Goal: Entertainment & Leisure: Browse casually

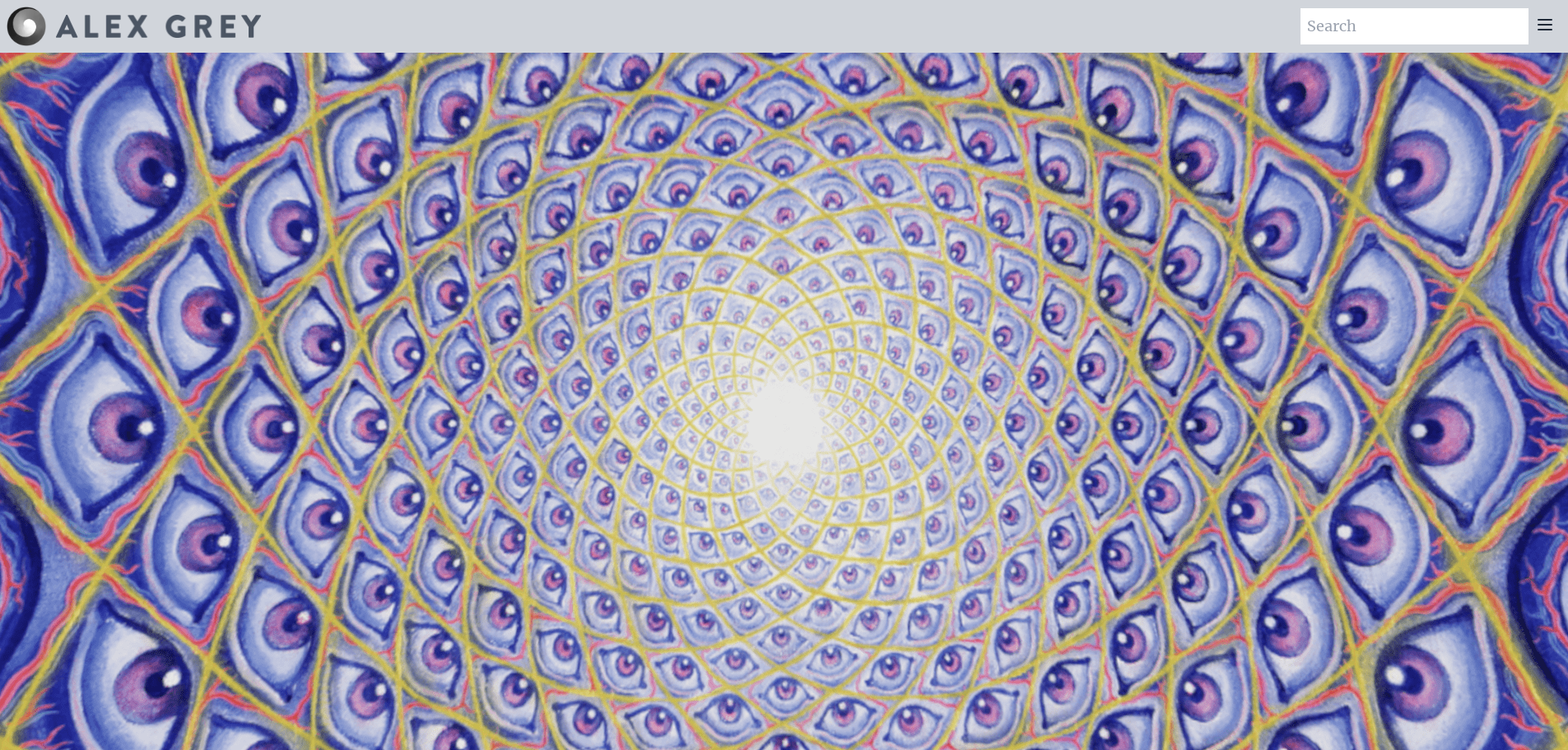
click at [1548, 35] on div at bounding box center [1545, 27] width 33 height 36
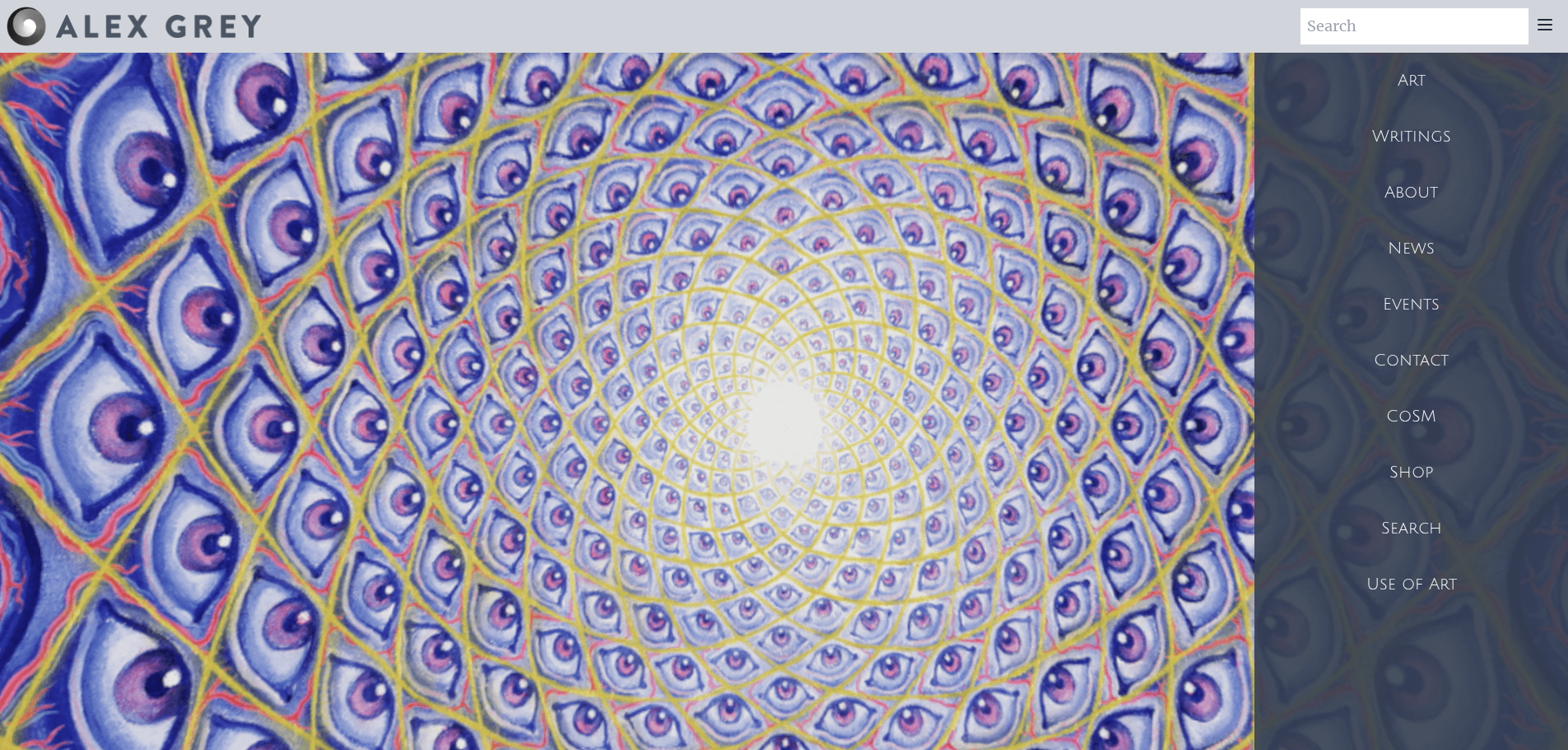
click at [1546, 21] on icon at bounding box center [1544, 24] width 13 height 9
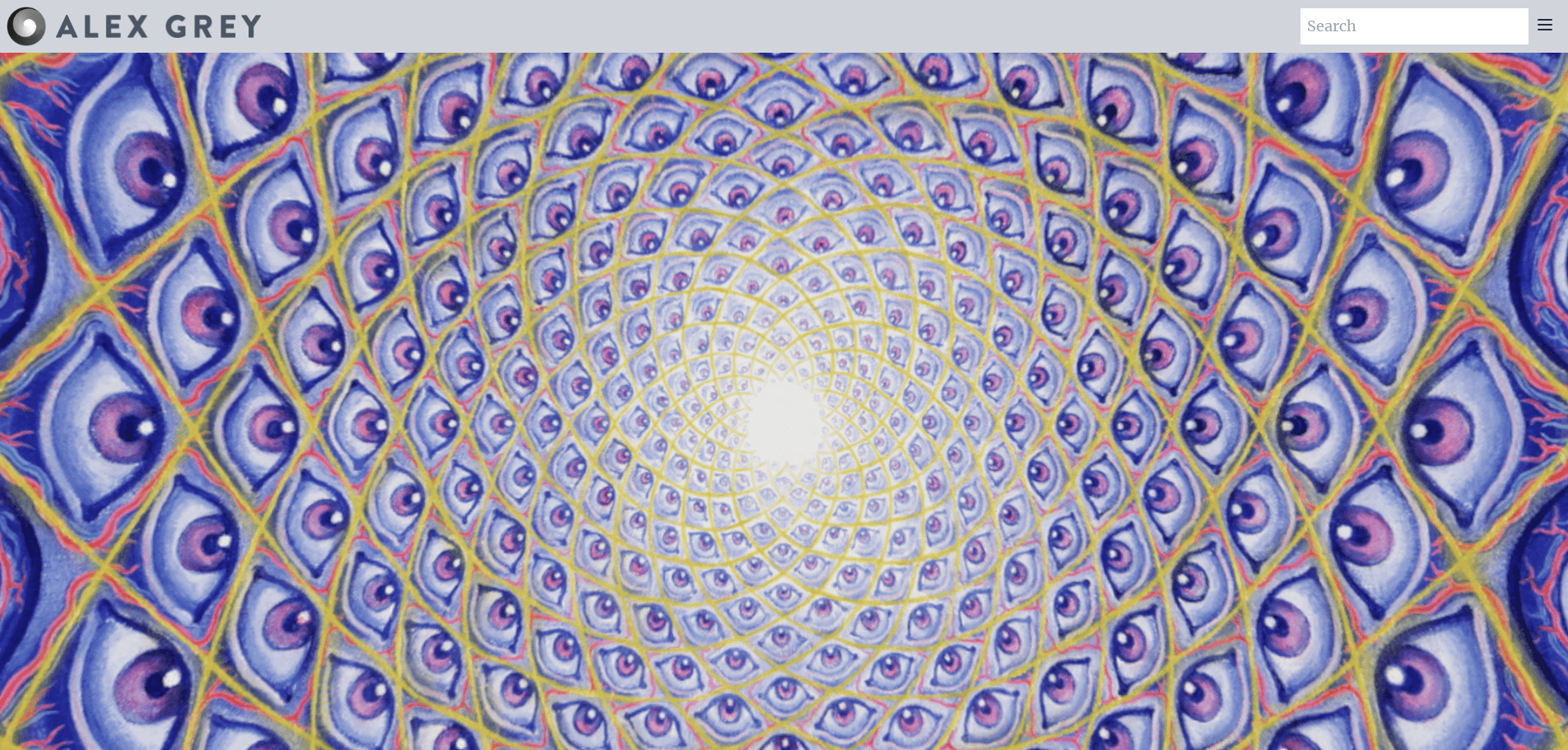
click at [1546, 21] on icon at bounding box center [1544, 24] width 13 height 9
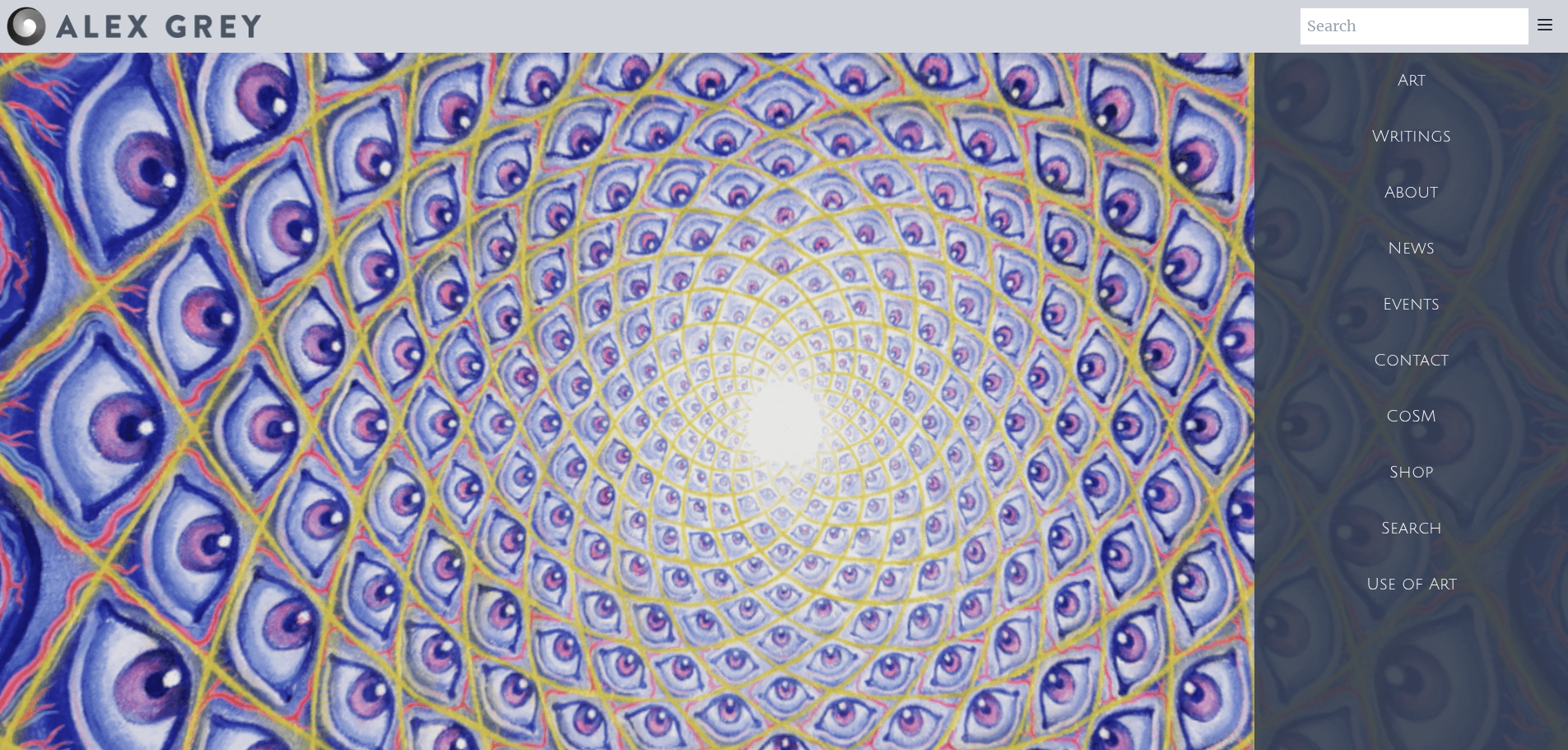
click at [1422, 85] on div "Art" at bounding box center [1410, 80] width 313 height 56
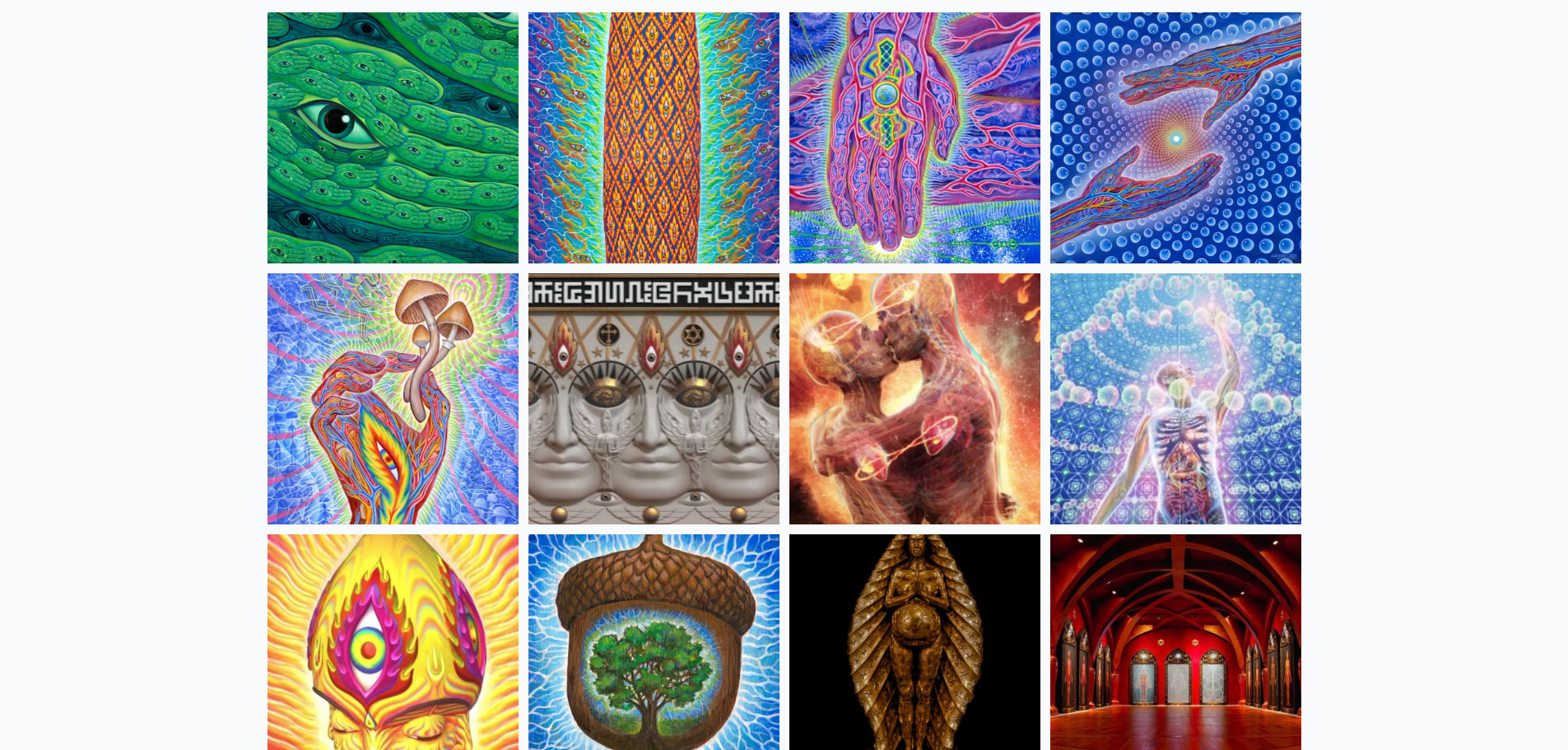
scroll to position [164, 0]
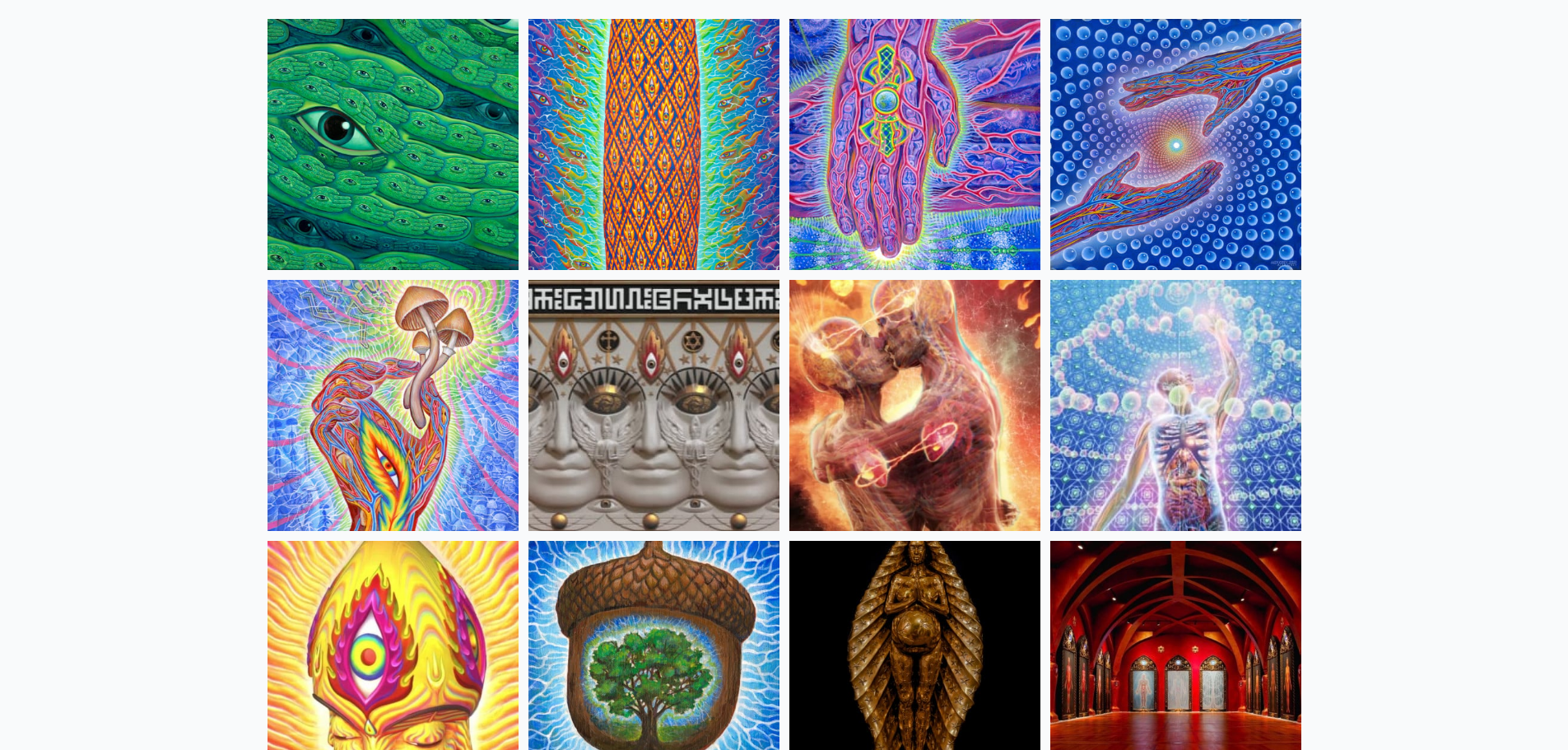
click at [395, 242] on img at bounding box center [393, 144] width 251 height 251
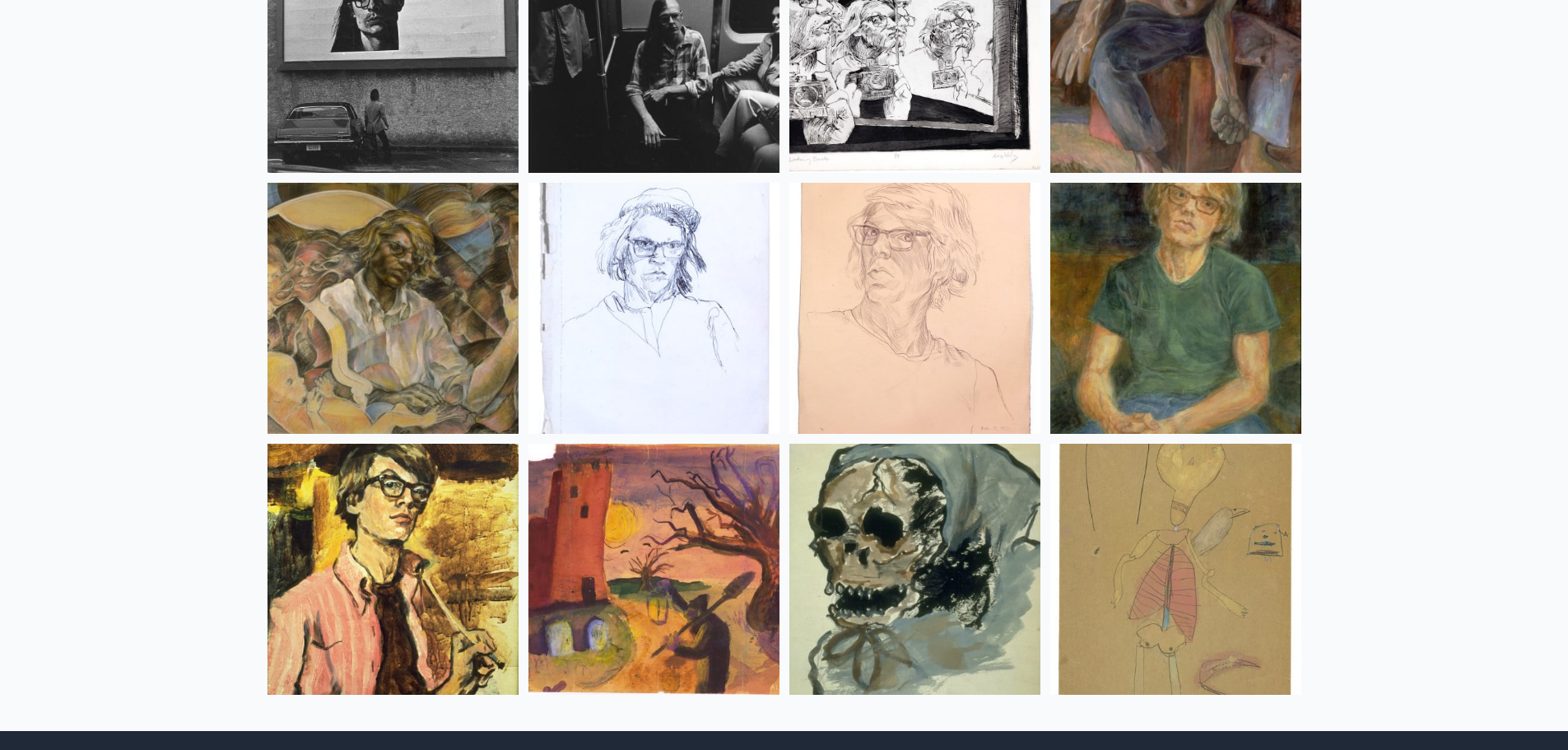
scroll to position [21824, 0]
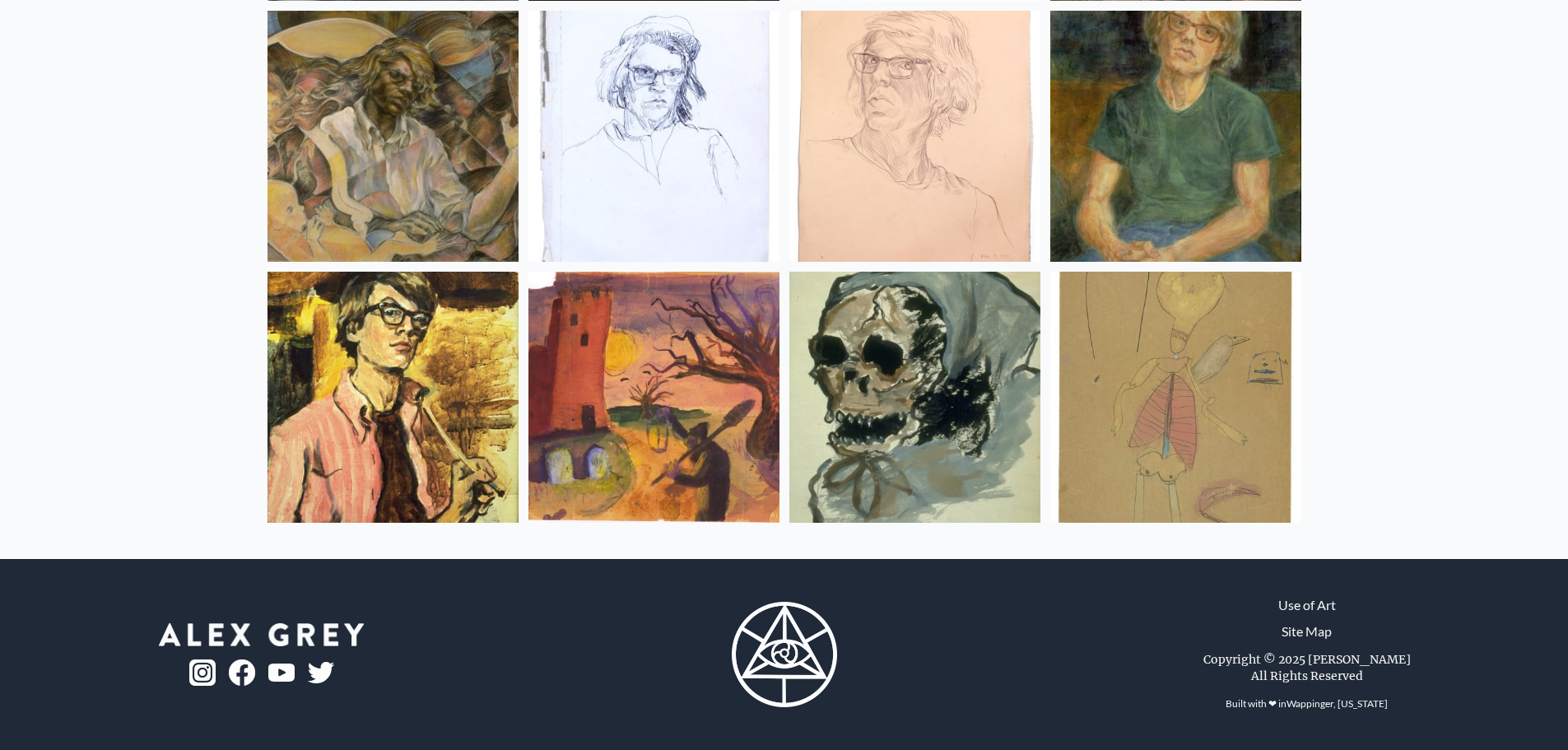
click at [1190, 412] on img at bounding box center [1174, 396] width 251 height 251
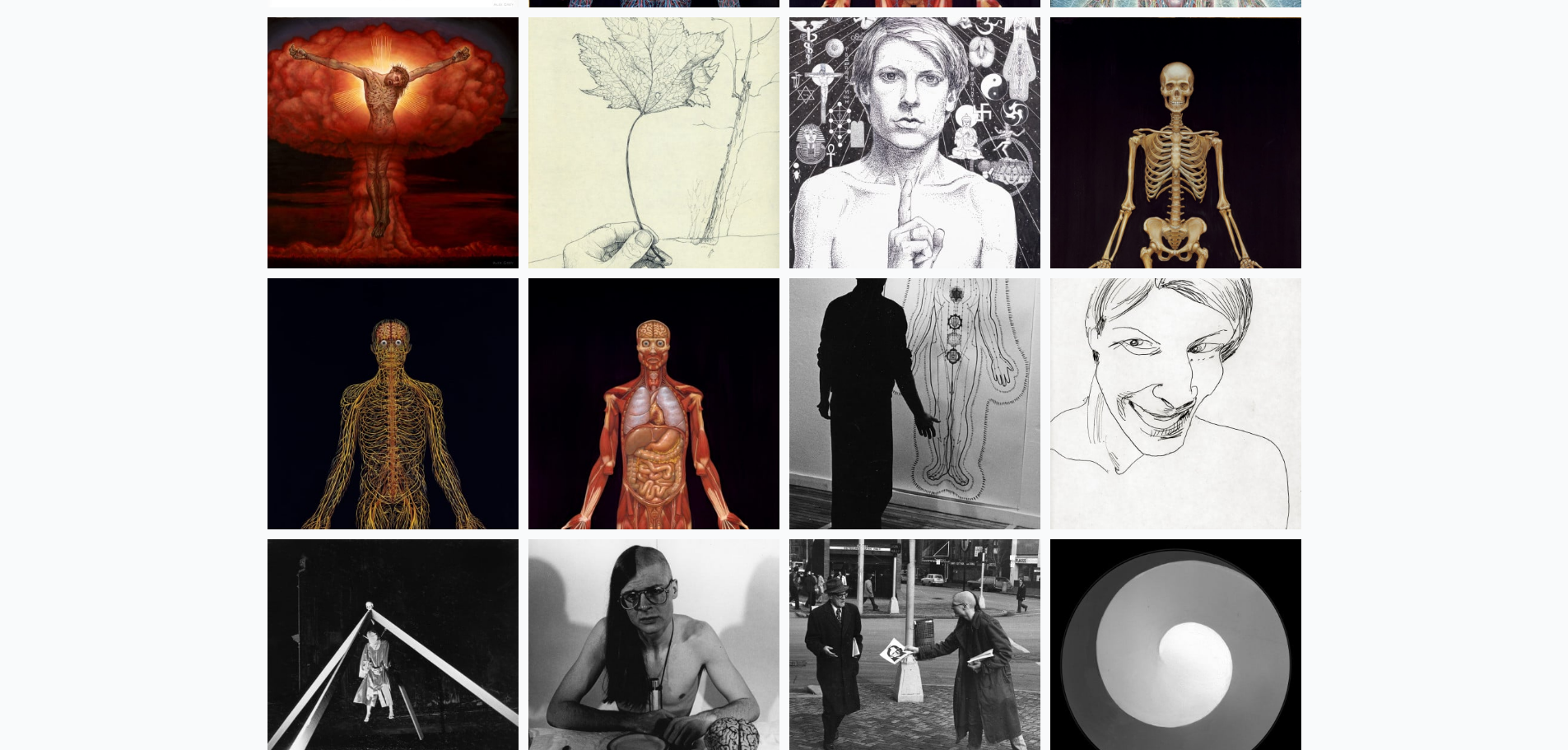
scroll to position [20507, 0]
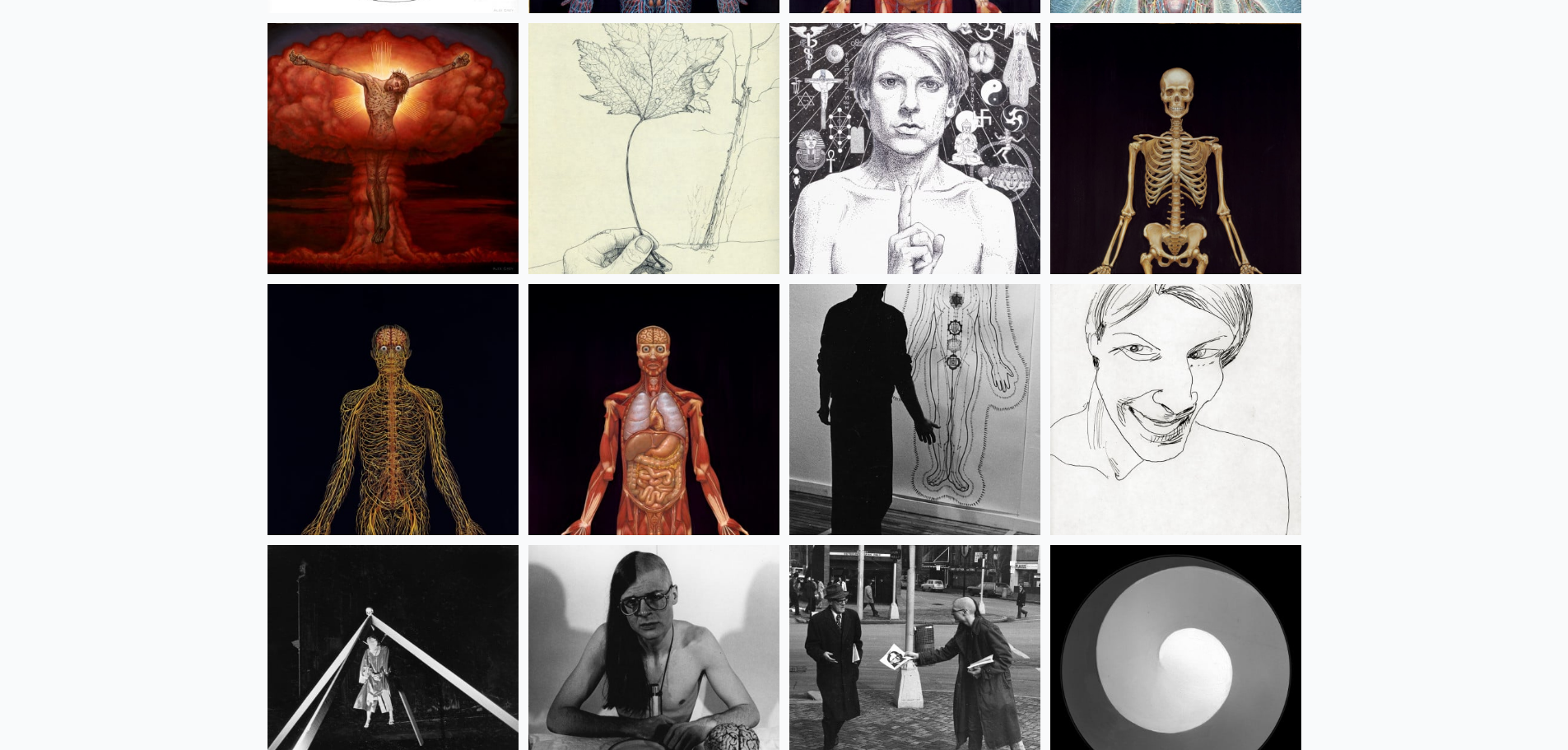
click at [651, 383] on img at bounding box center [654, 409] width 251 height 251
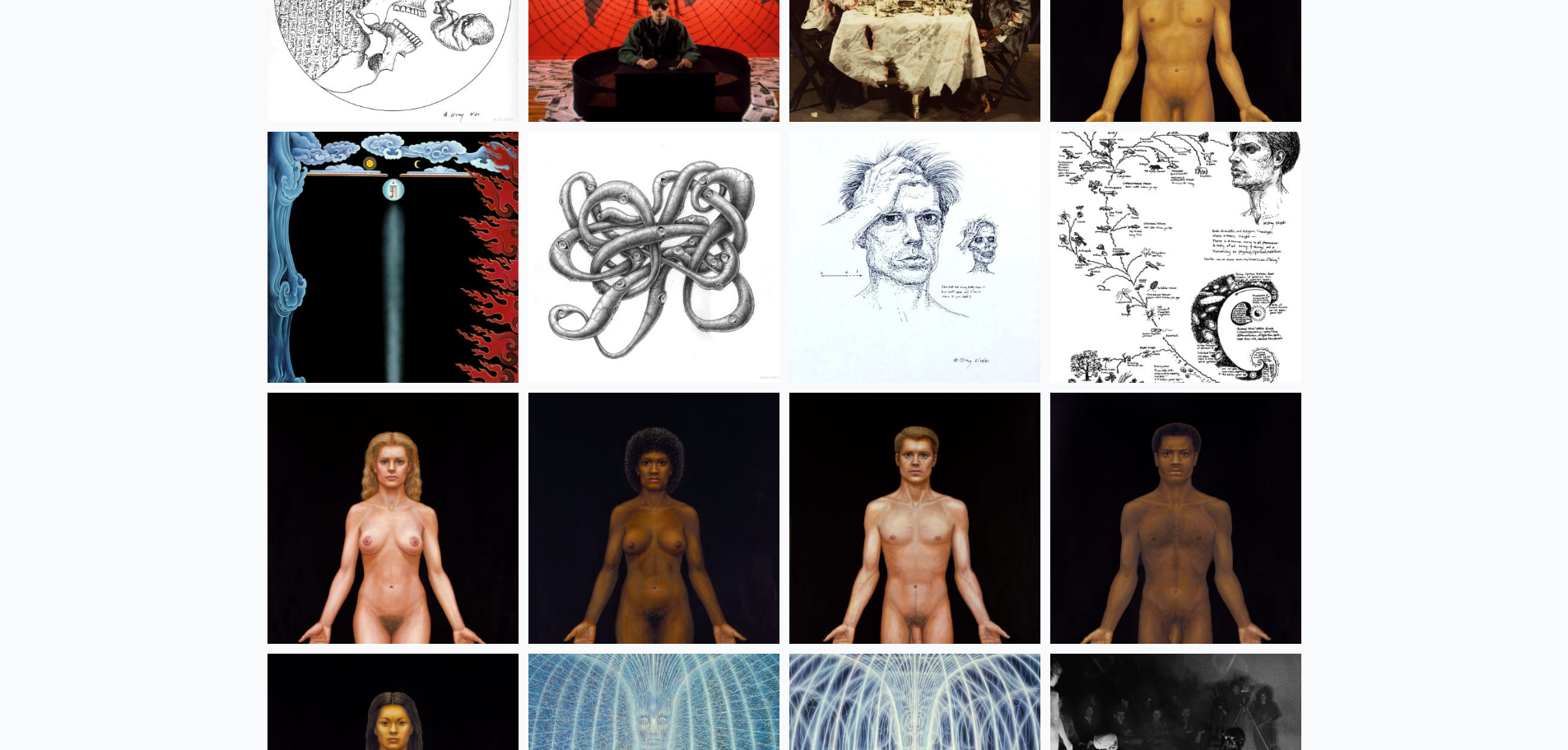
scroll to position [18862, 0]
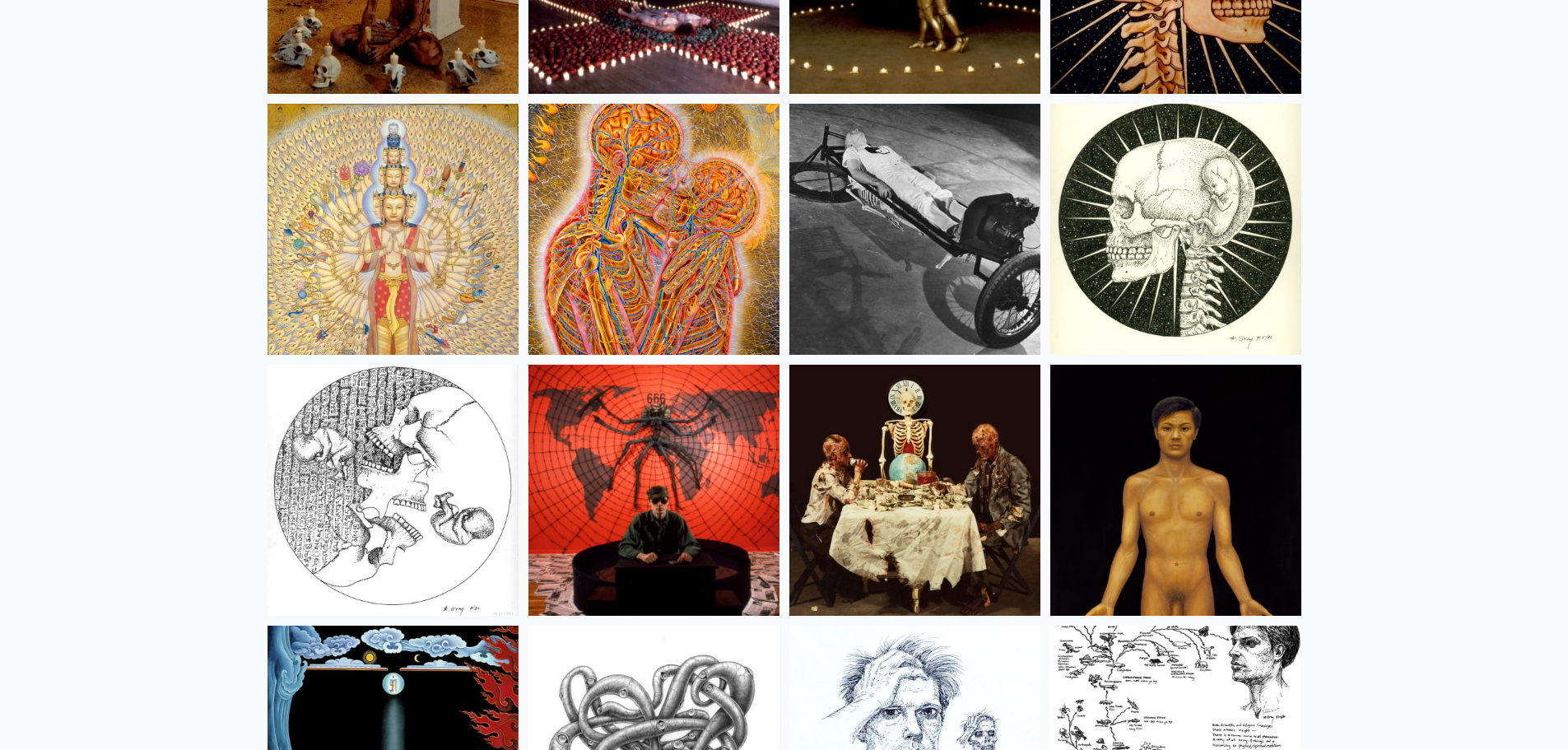
click at [635, 291] on img at bounding box center [654, 228] width 251 height 251
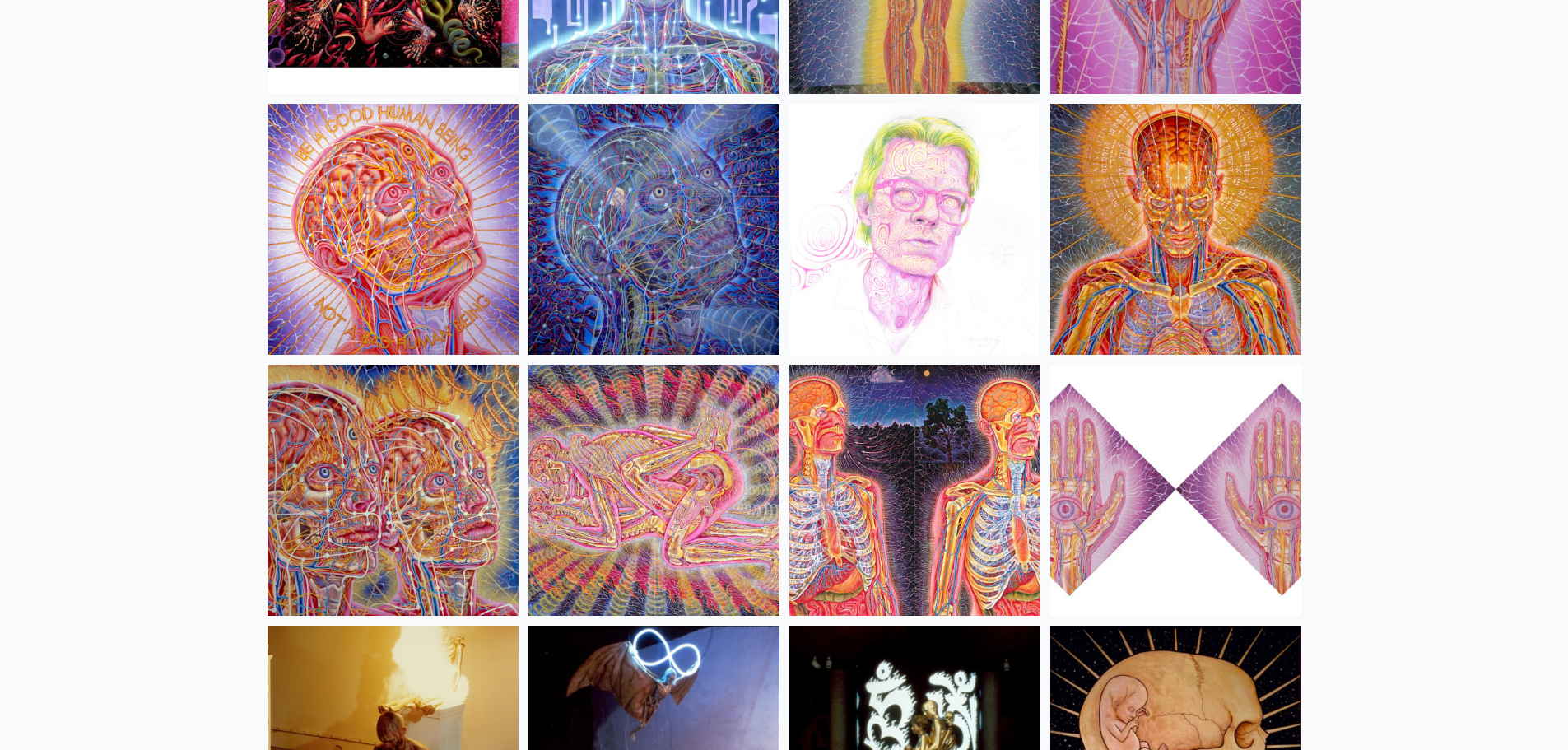
scroll to position [18039, 0]
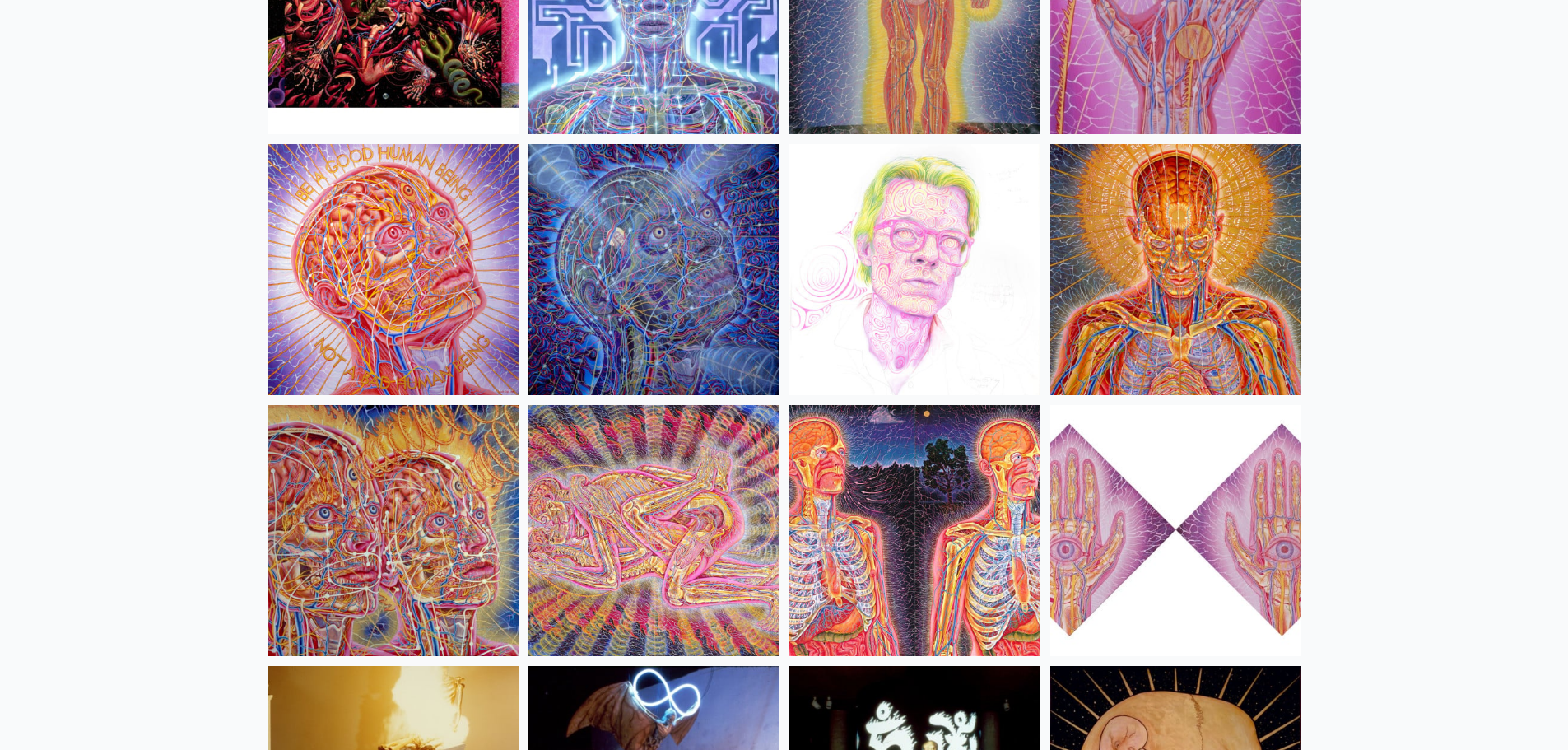
click at [1134, 281] on img at bounding box center [1174, 269] width 251 height 251
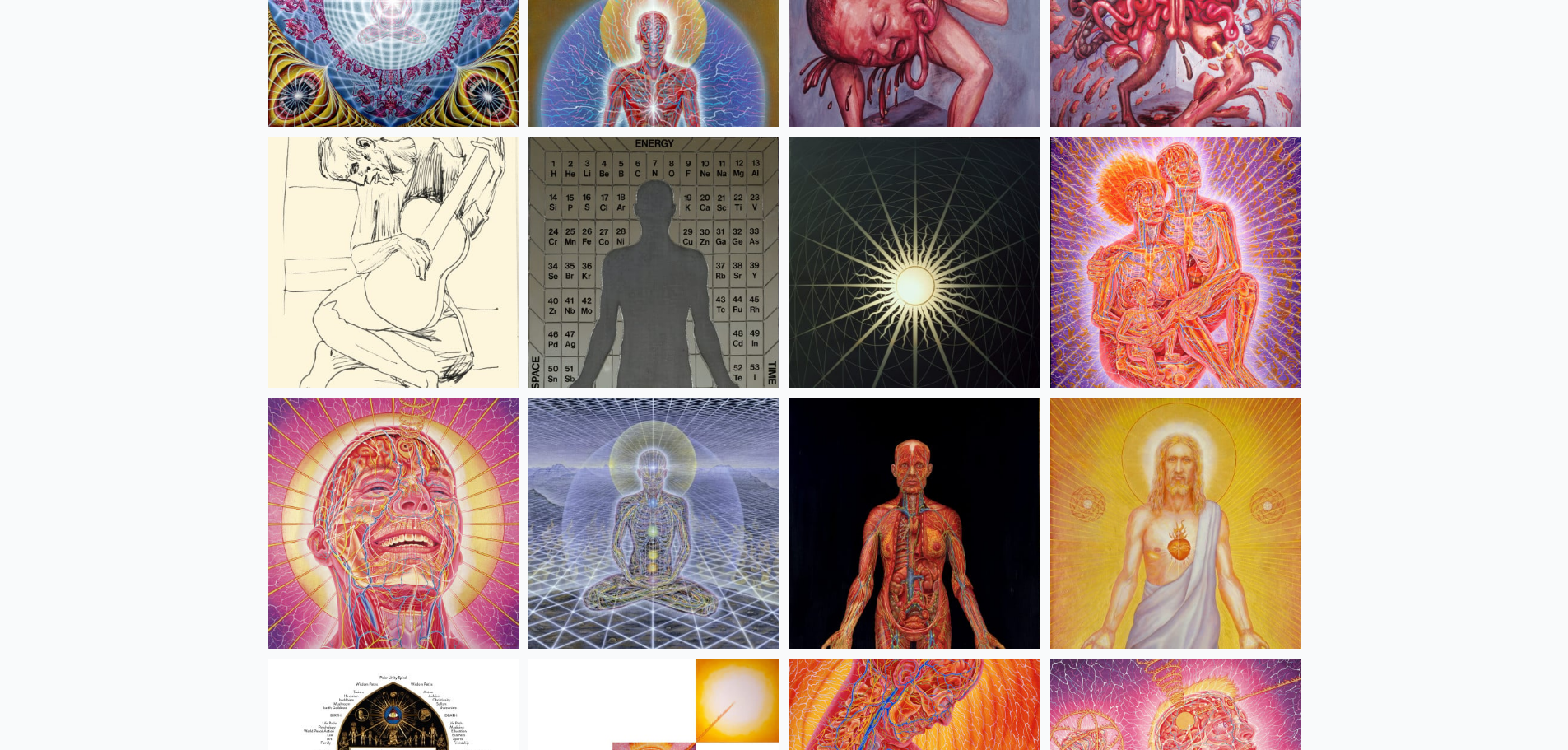
scroll to position [16722, 0]
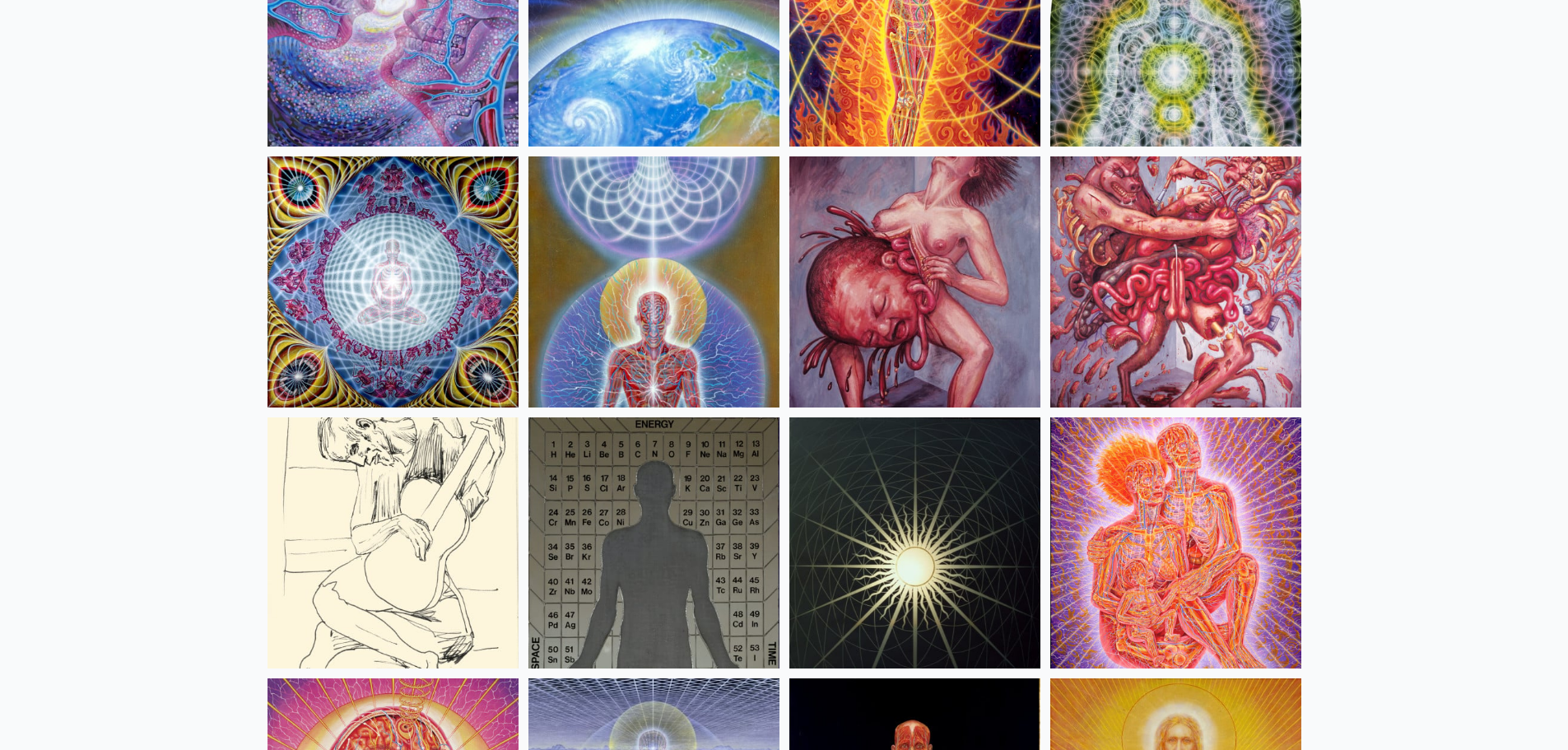
click at [942, 338] on img at bounding box center [914, 282] width 251 height 251
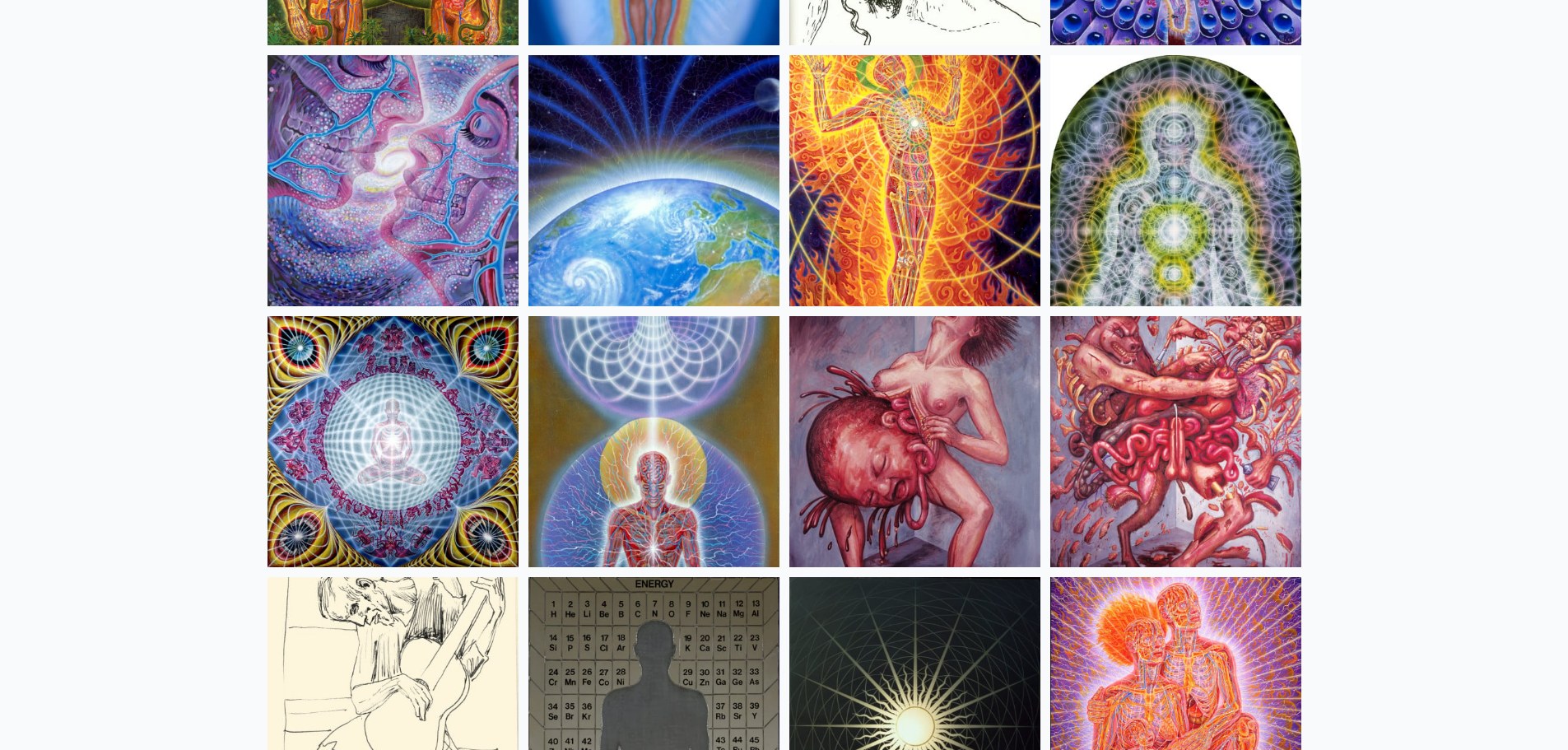
scroll to position [16311, 0]
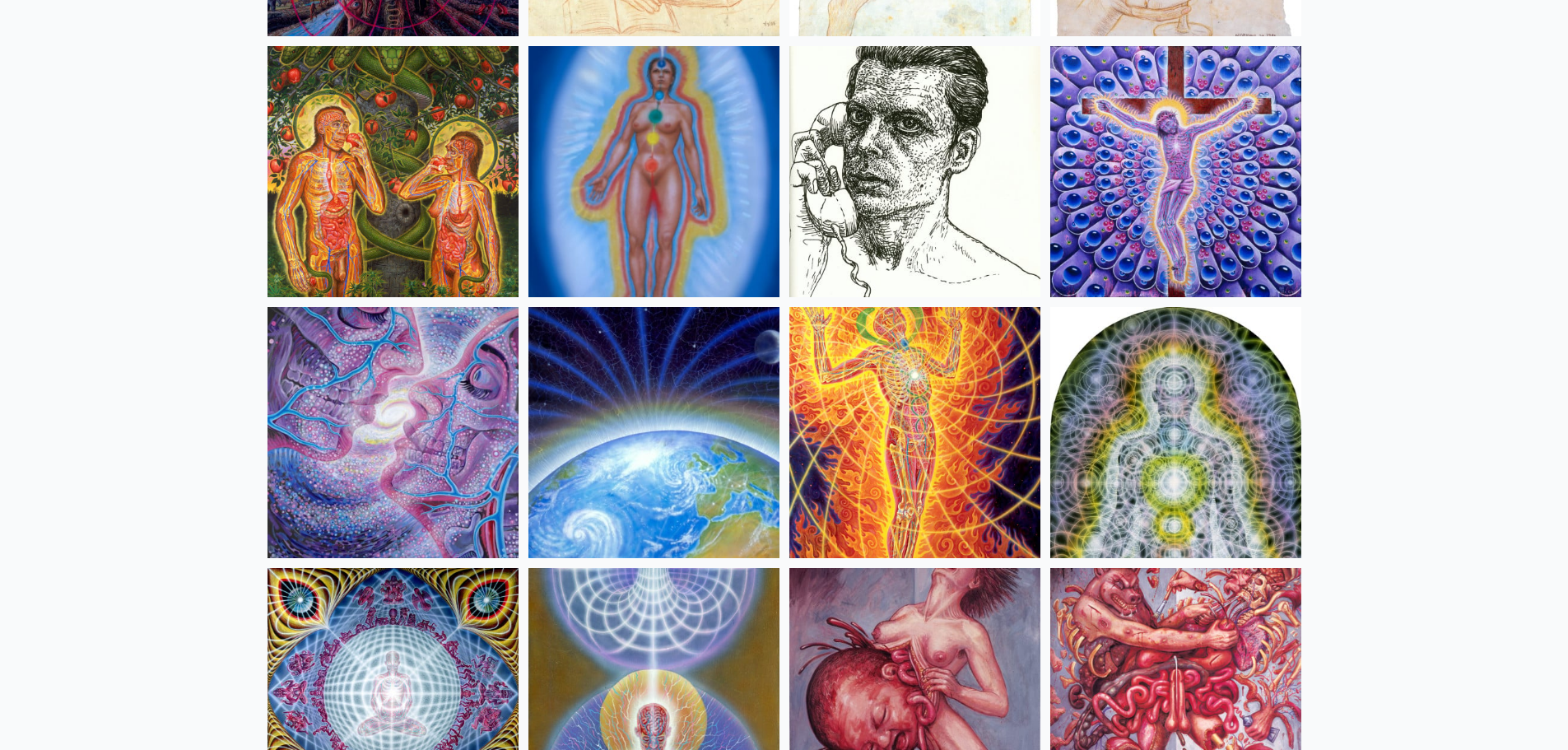
click at [939, 403] on img at bounding box center [914, 431] width 251 height 251
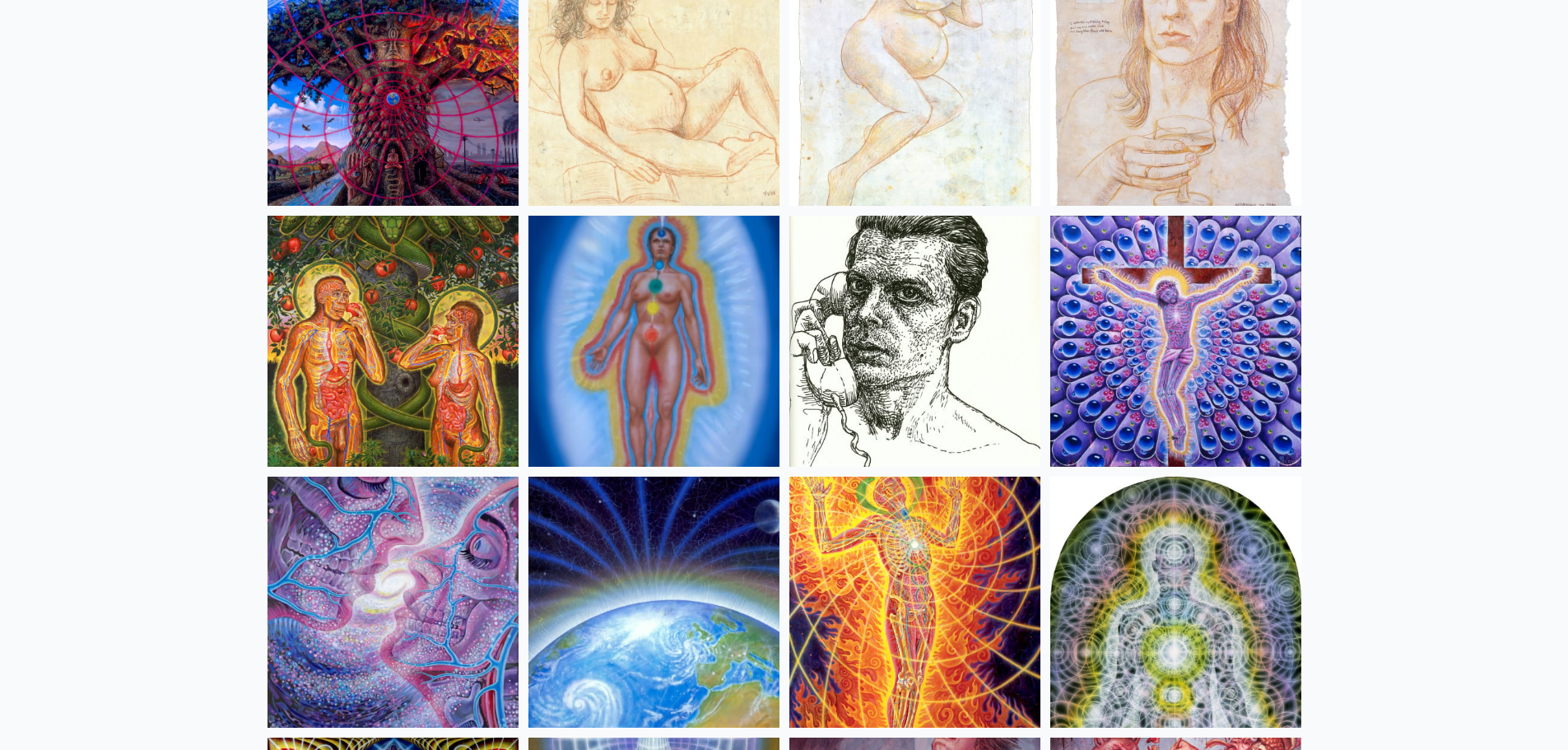
scroll to position [15900, 0]
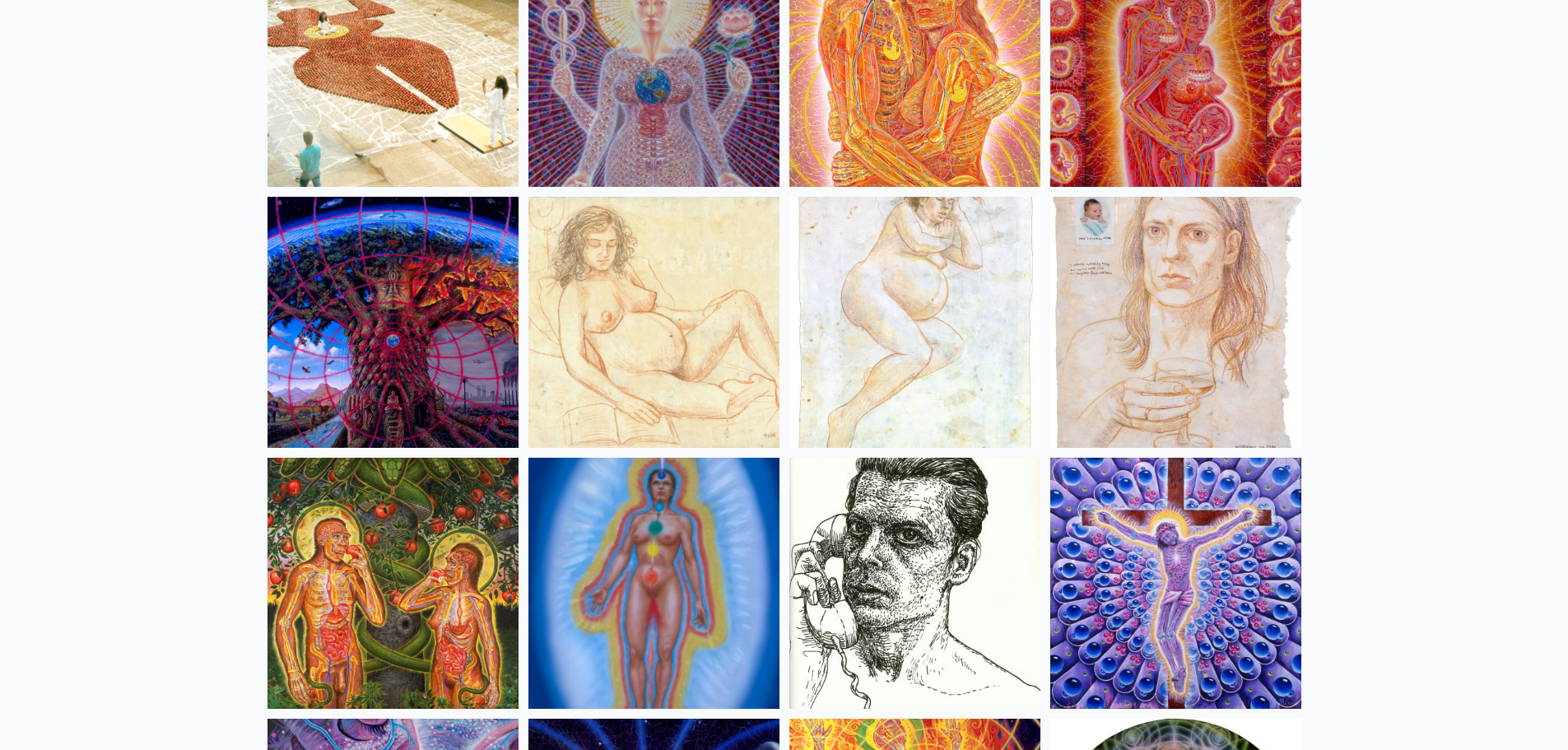
click at [453, 261] on img at bounding box center [393, 321] width 251 height 251
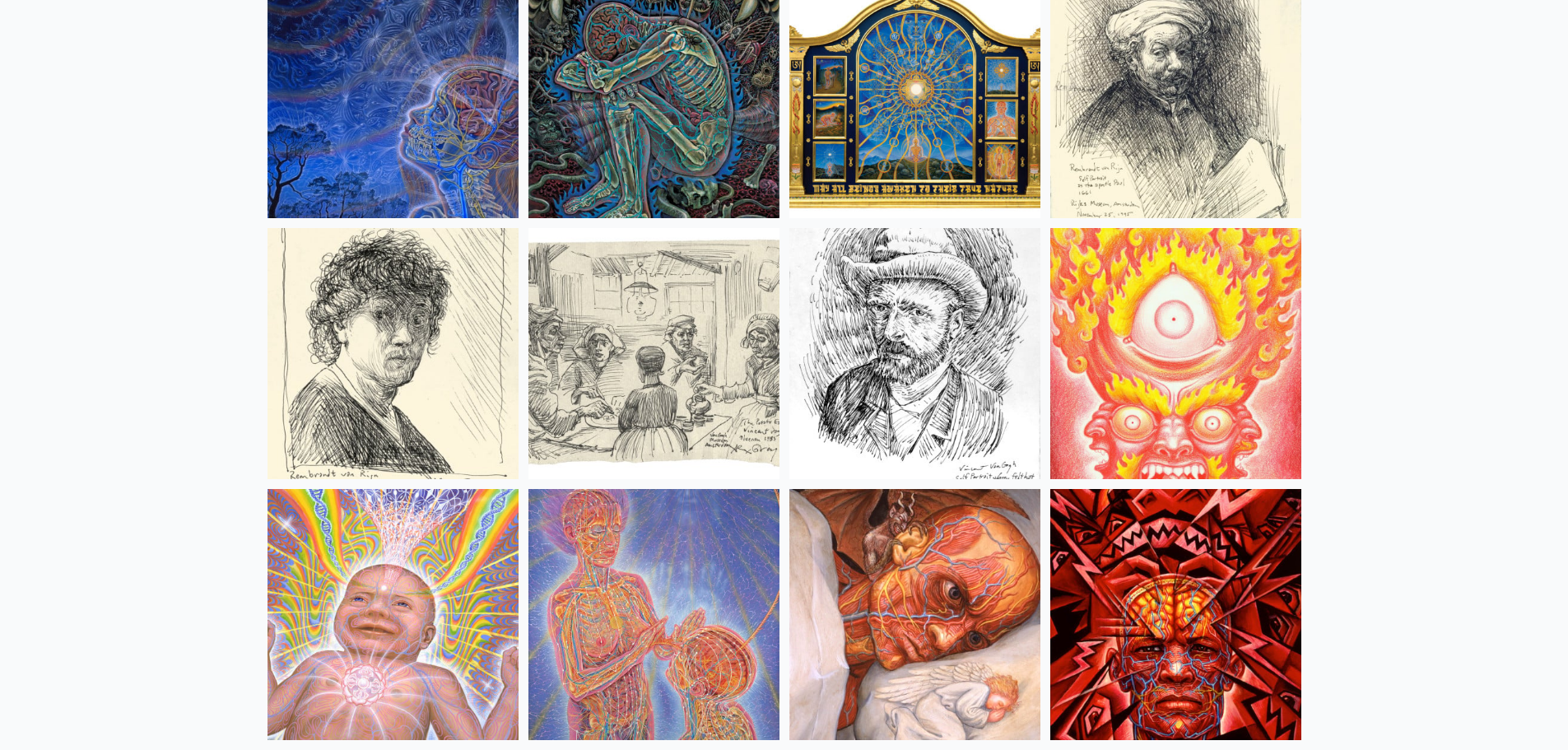
scroll to position [13760, 0]
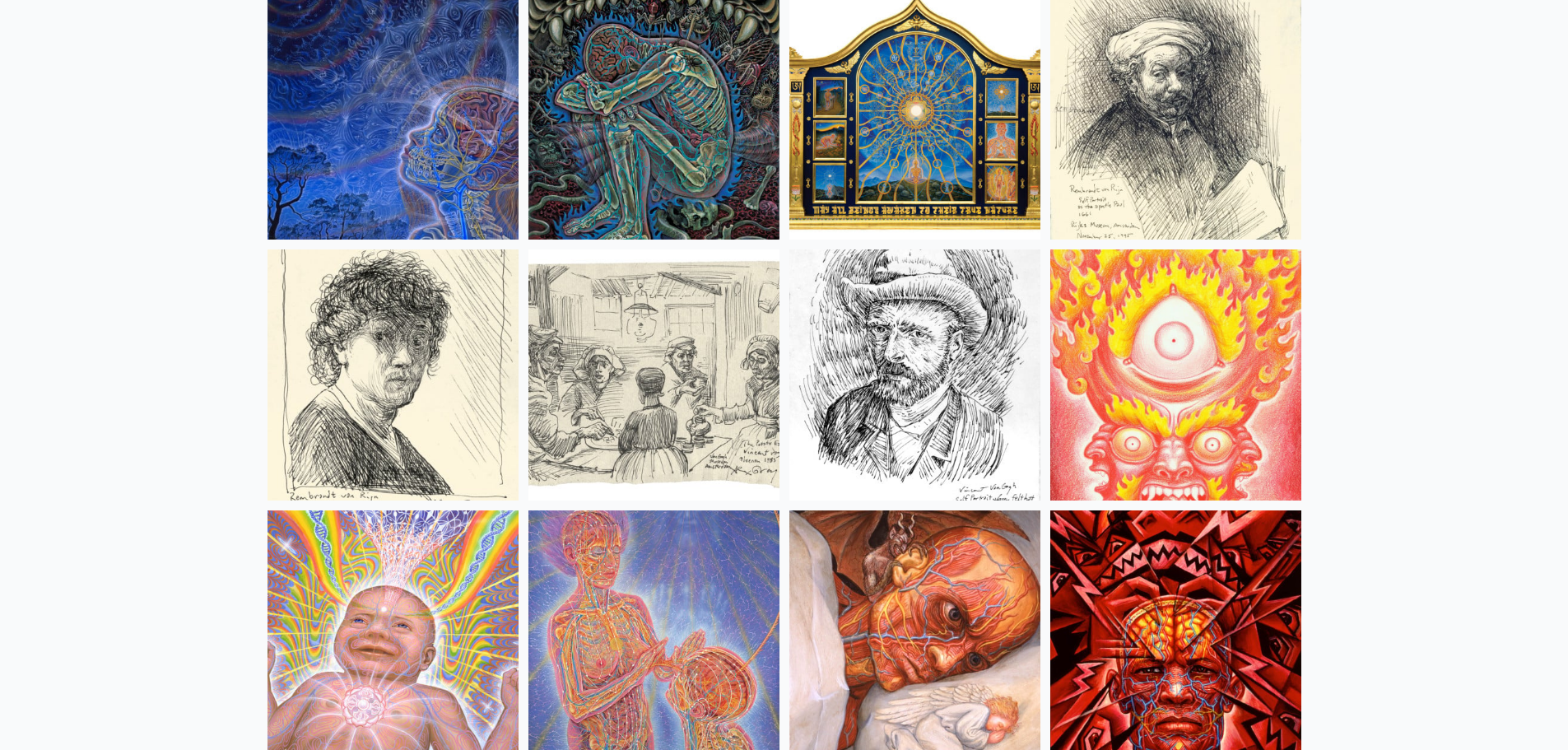
click at [1176, 387] on img at bounding box center [1174, 375] width 251 height 251
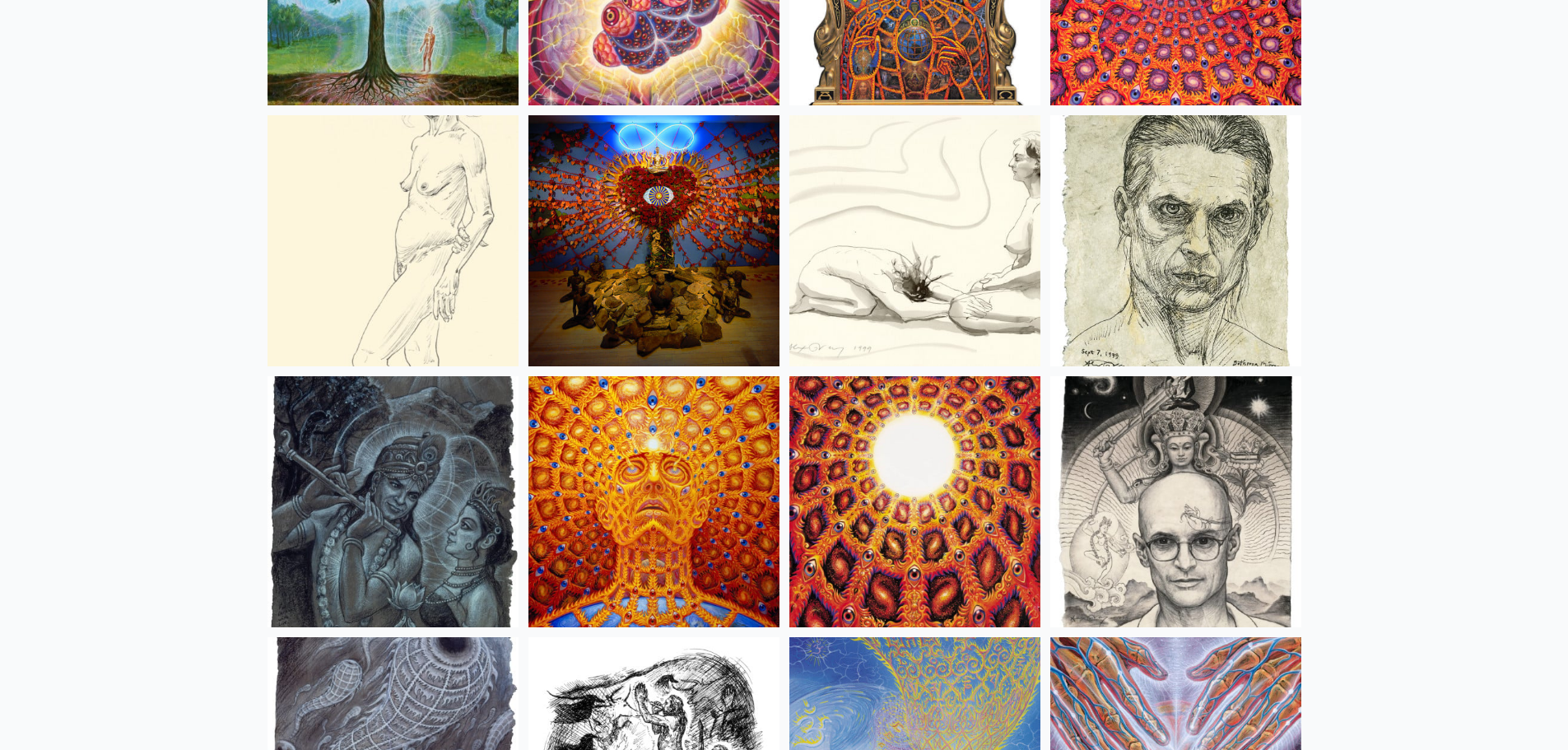
scroll to position [11044, 0]
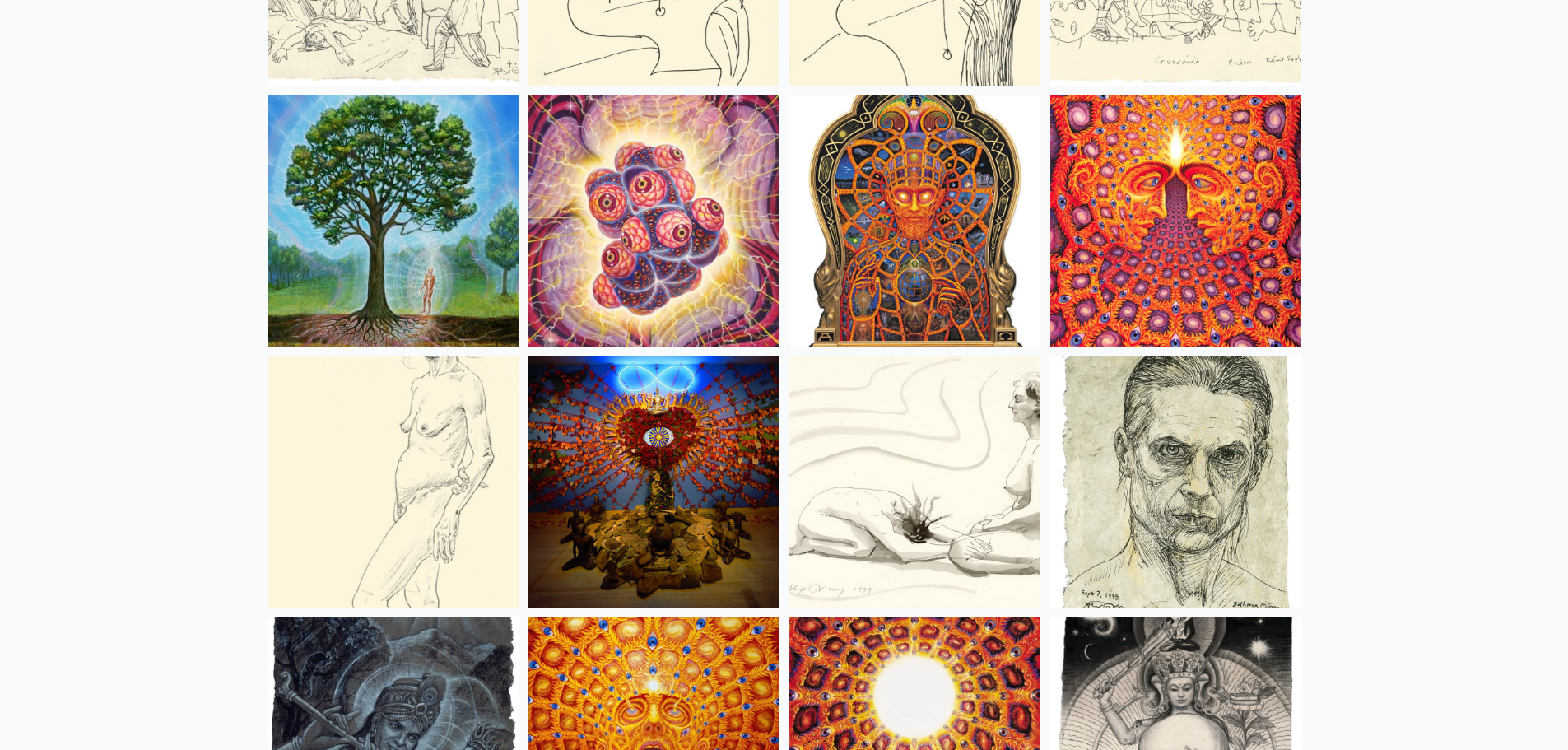
click at [424, 291] on img at bounding box center [393, 220] width 251 height 251
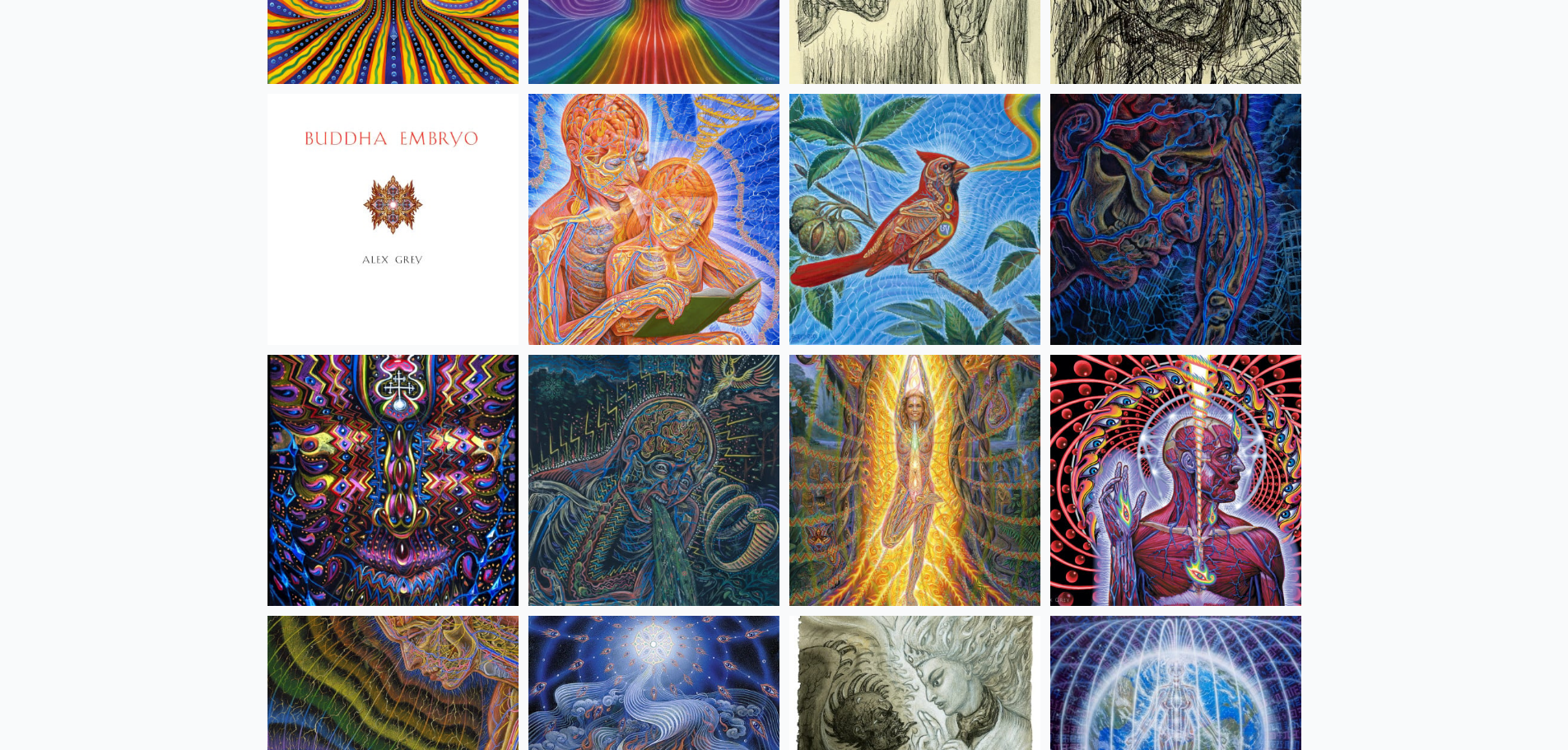
scroll to position [9645, 0]
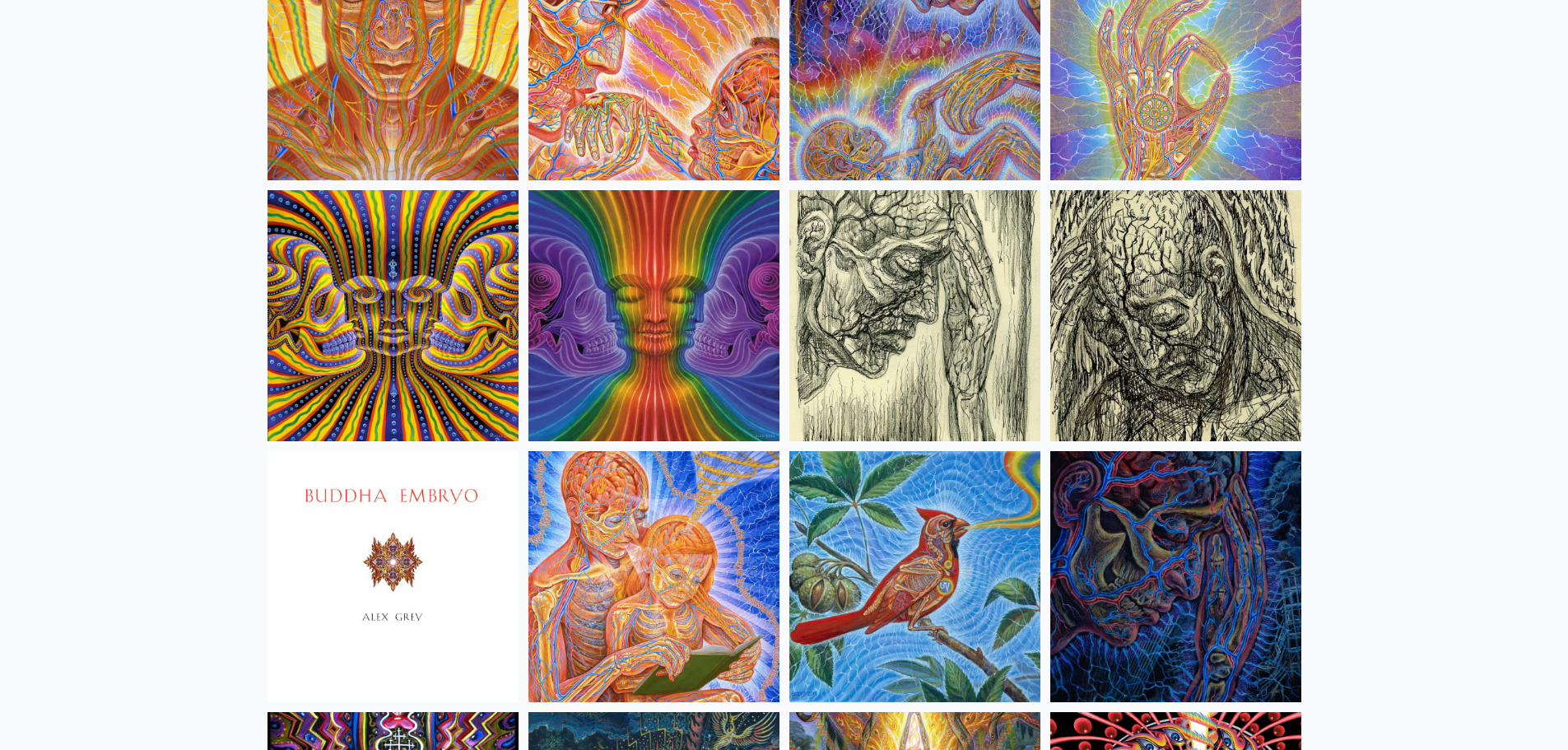
click at [704, 309] on img at bounding box center [654, 315] width 251 height 251
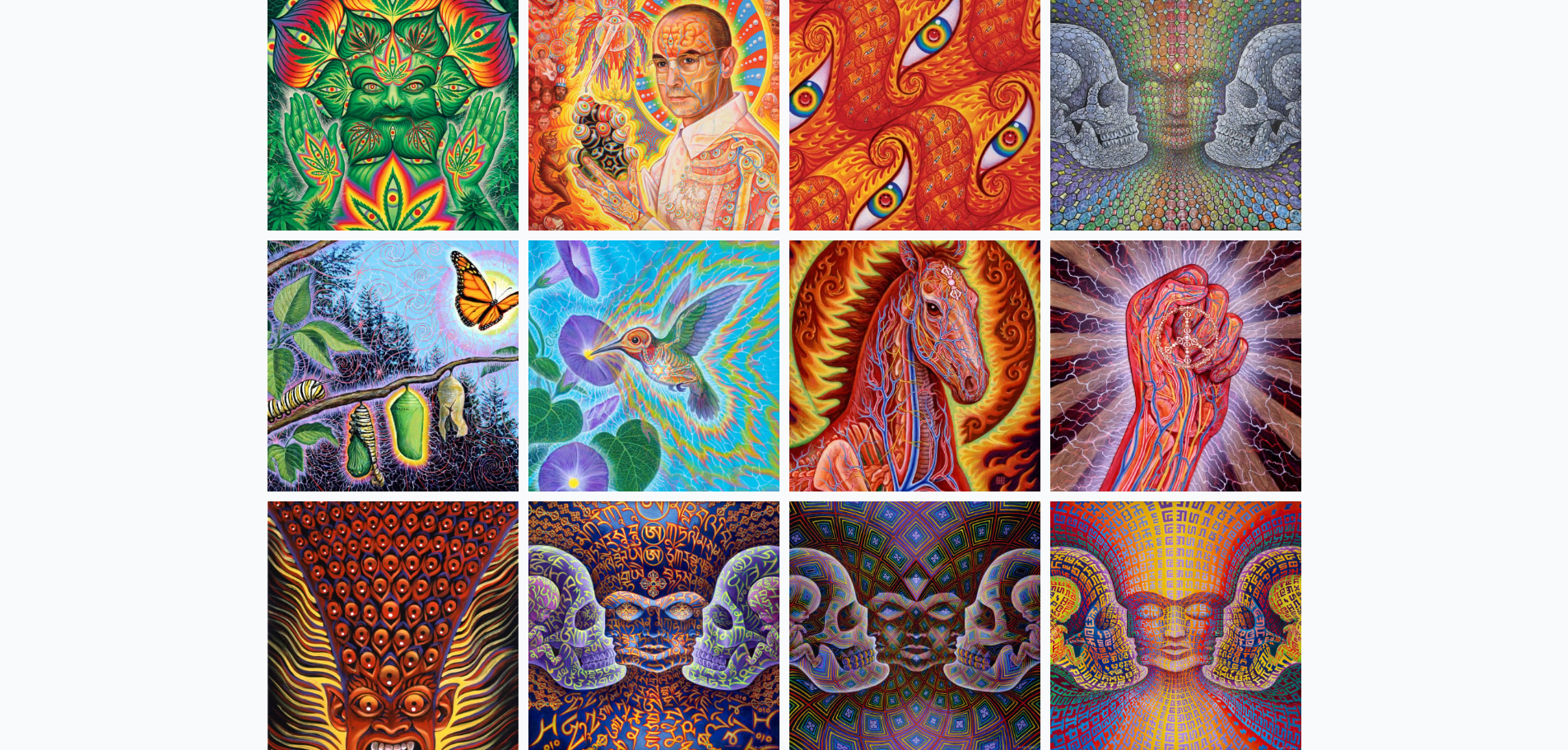
scroll to position [7999, 0]
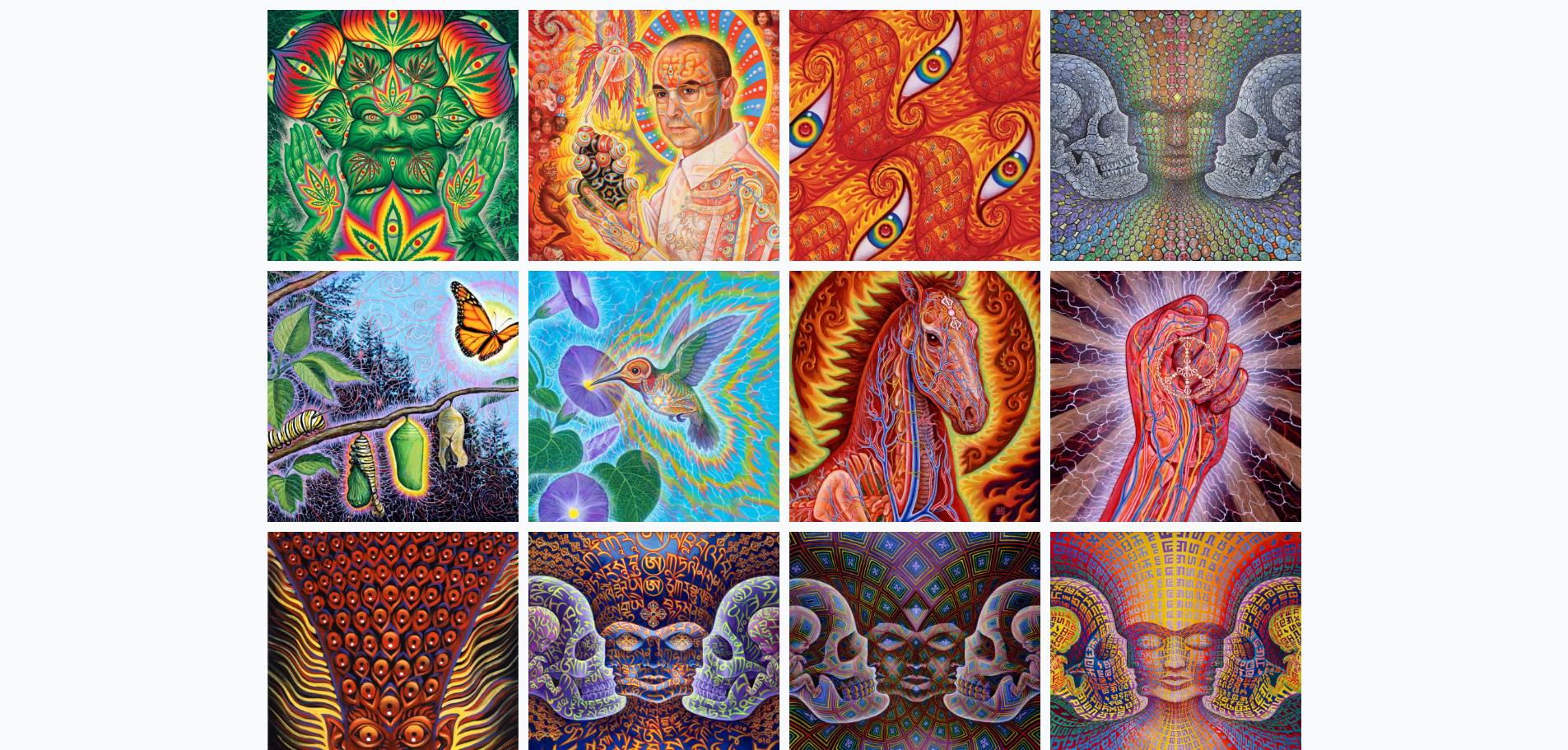
click at [972, 152] on img at bounding box center [914, 134] width 251 height 251
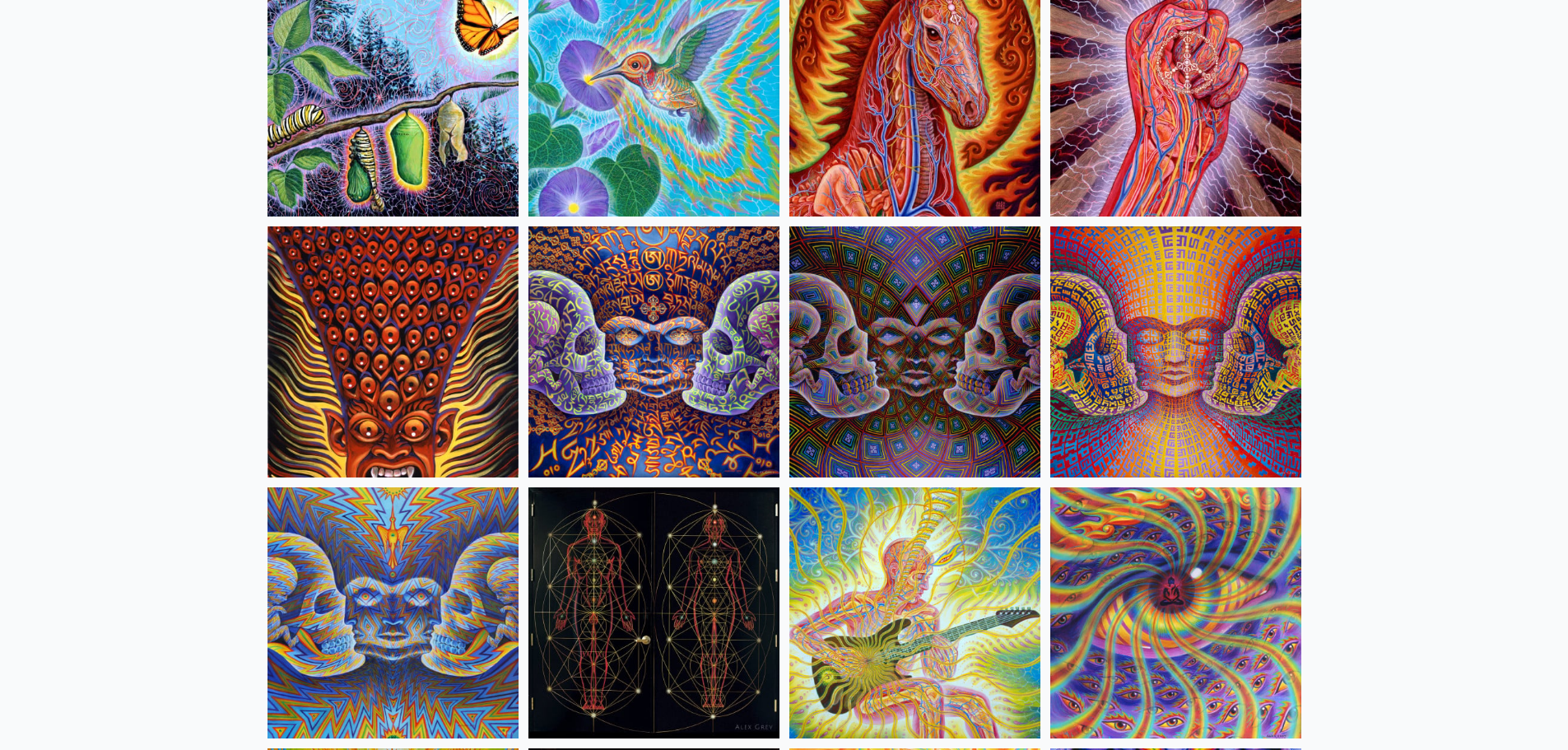
scroll to position [8493, 0]
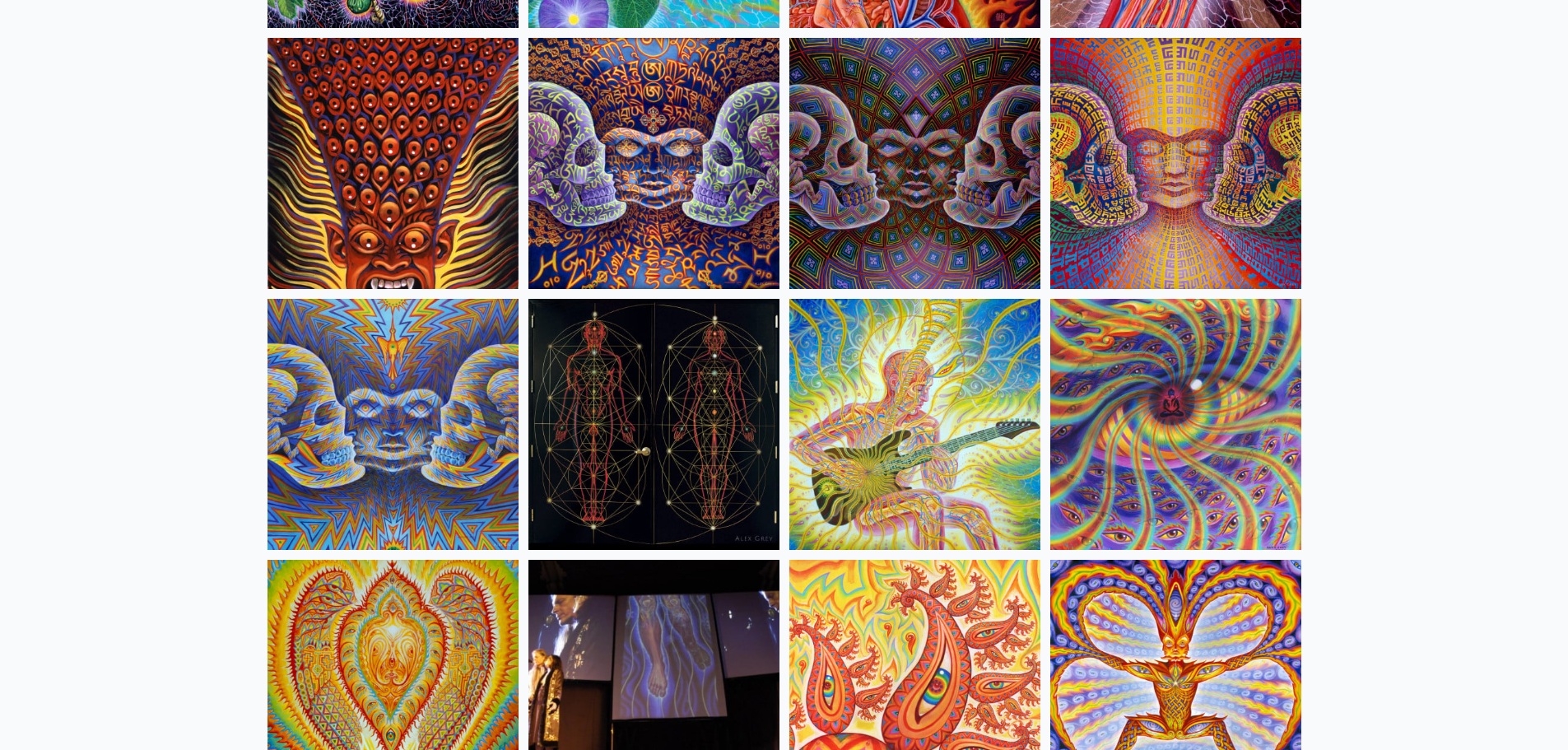
click at [455, 445] on img at bounding box center [393, 424] width 251 height 251
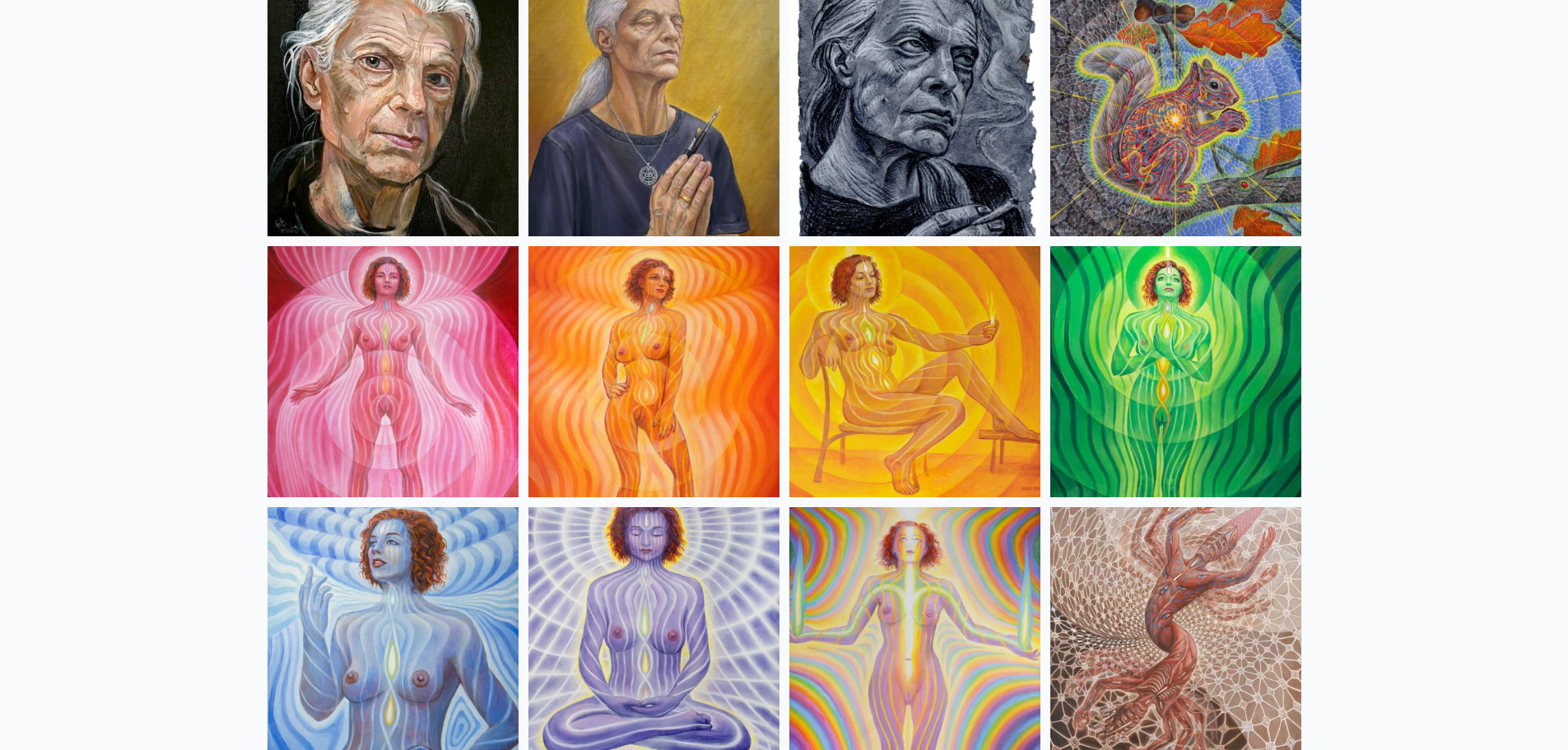
scroll to position [0, 0]
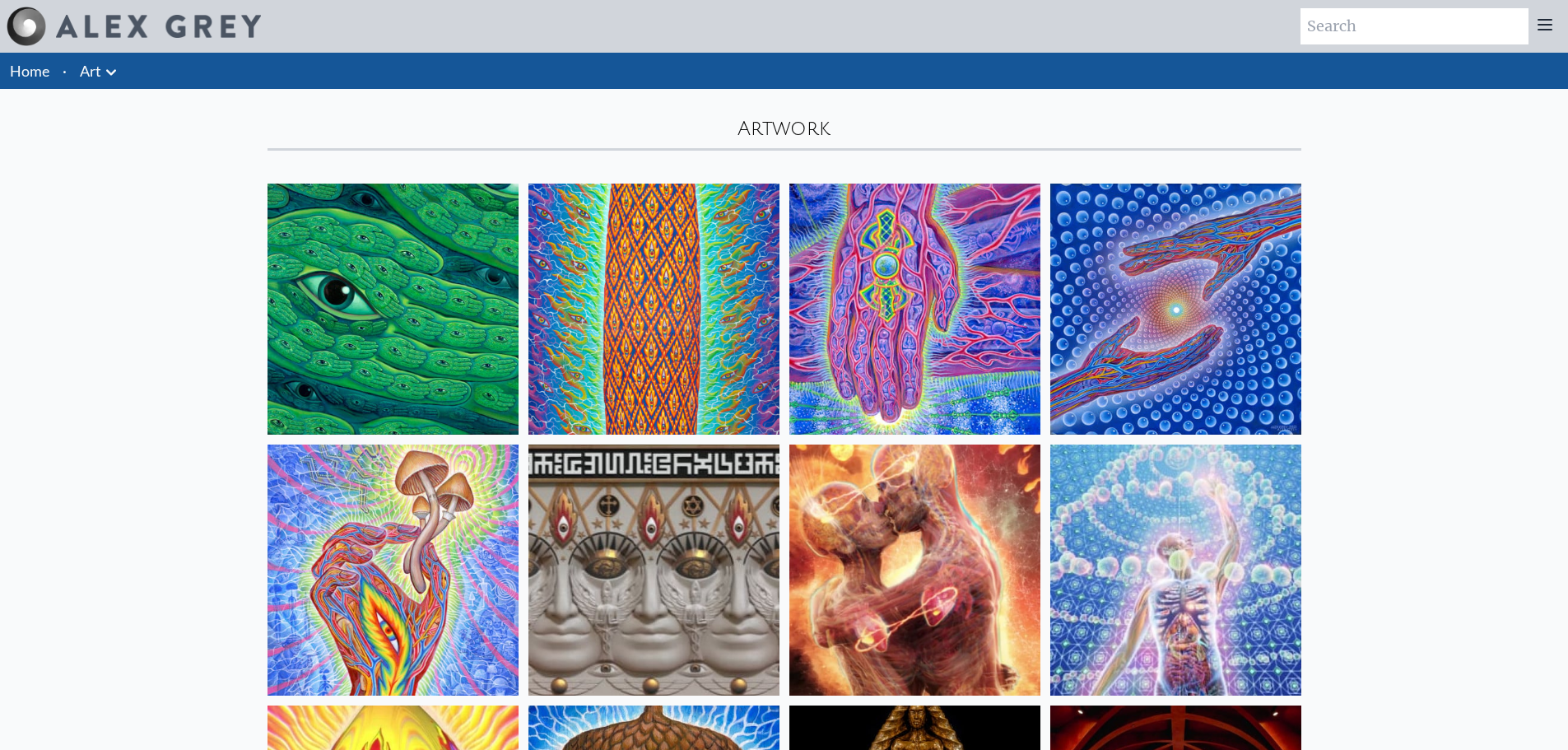
click at [408, 256] on img at bounding box center [393, 308] width 251 height 251
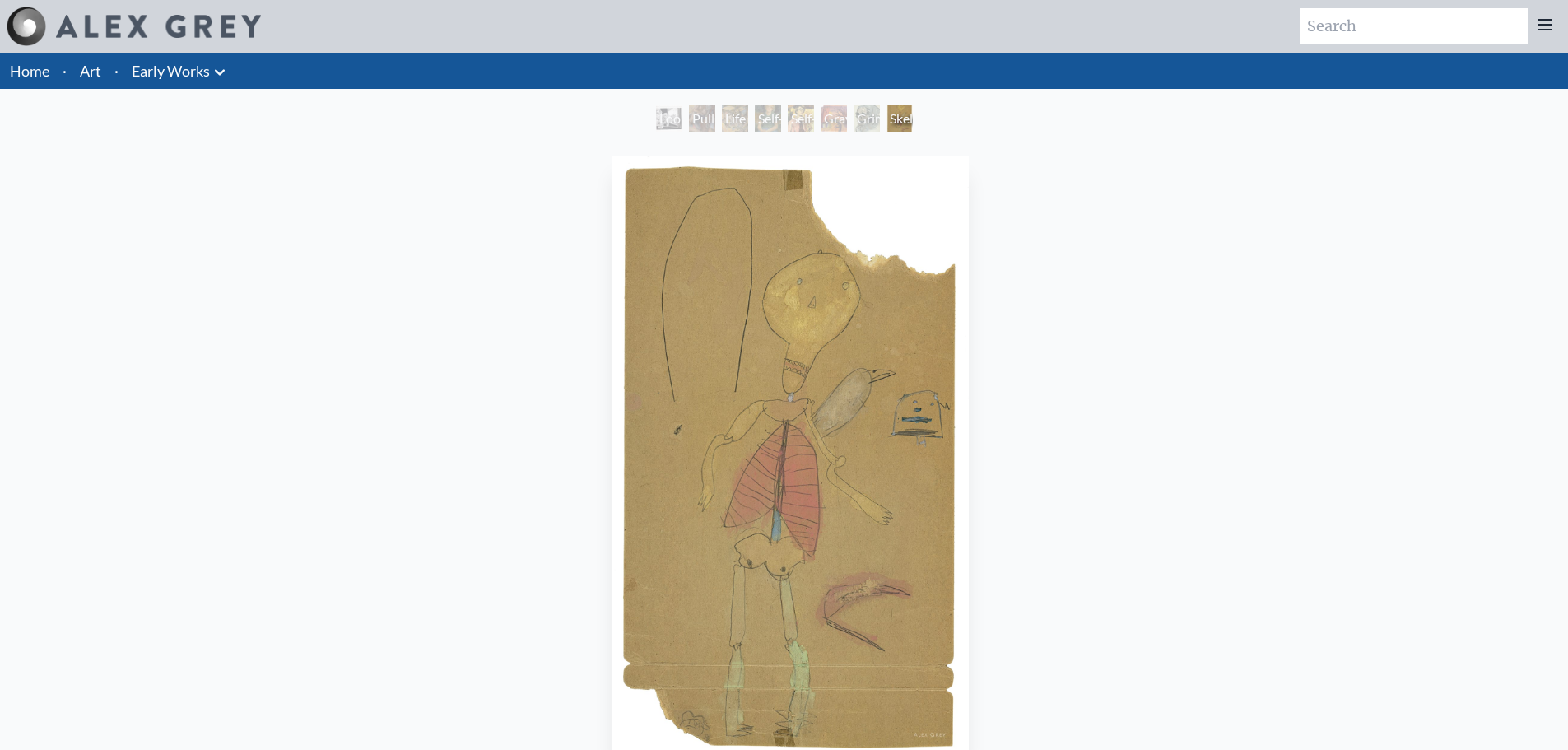
scroll to position [410, 0]
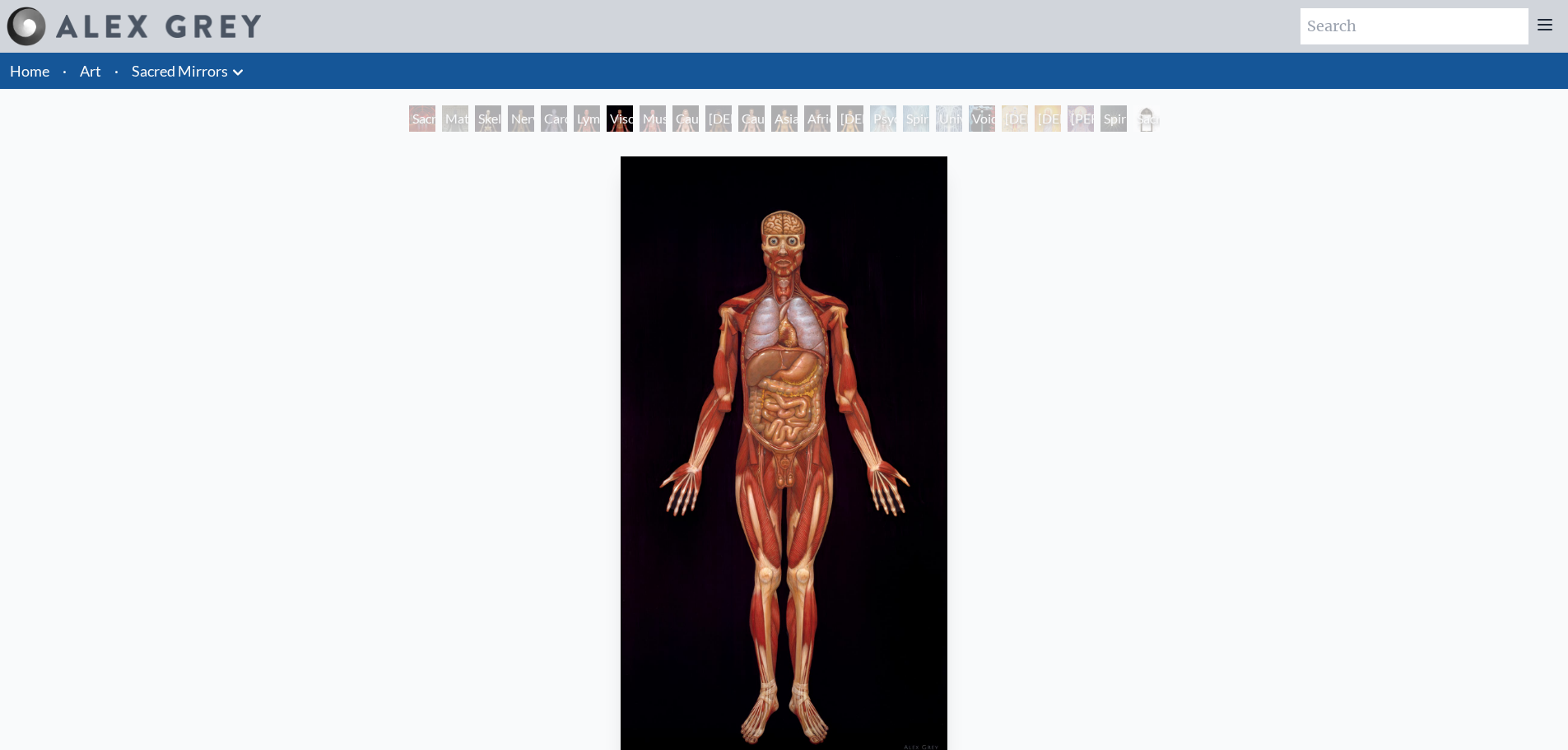
scroll to position [410, 0]
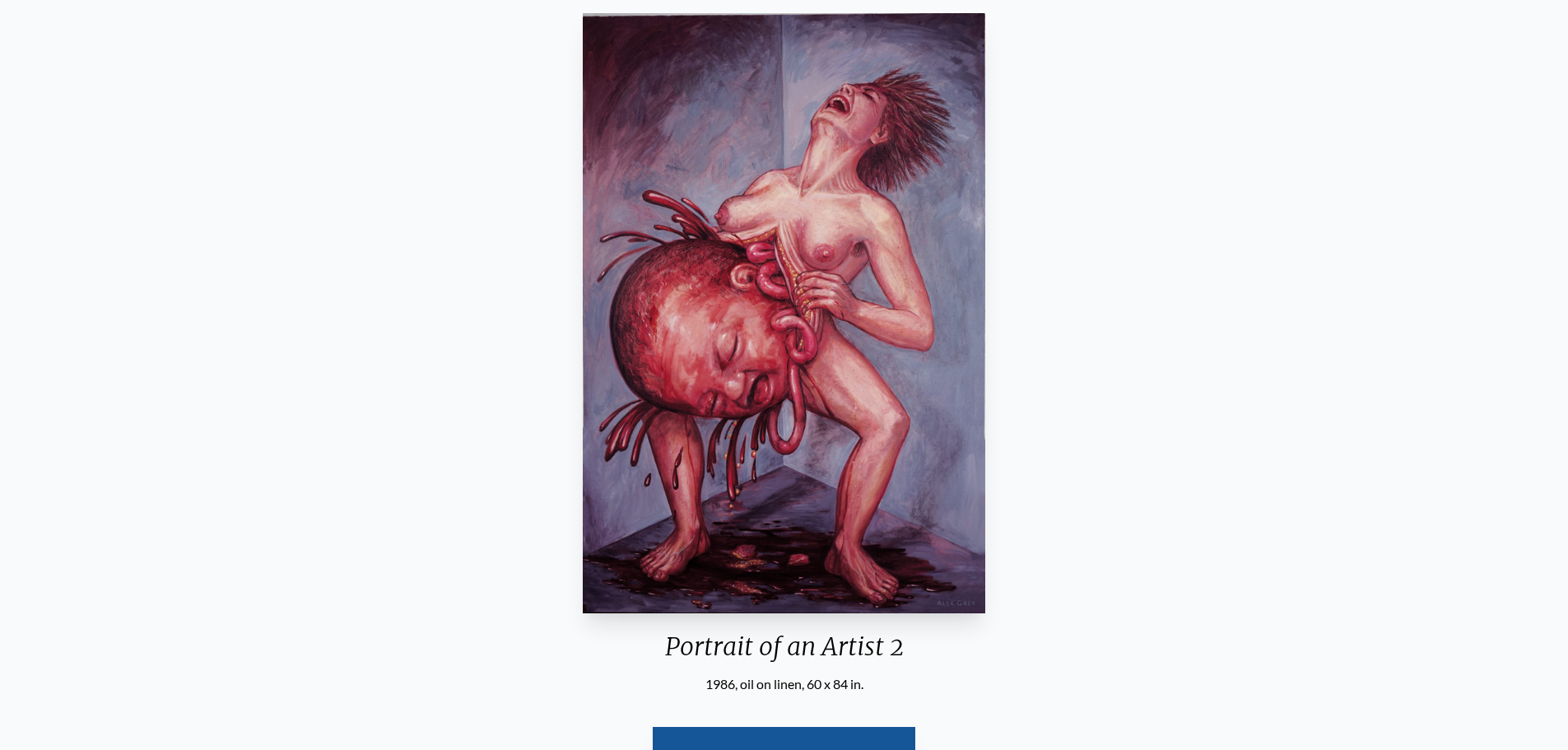
scroll to position [410, 0]
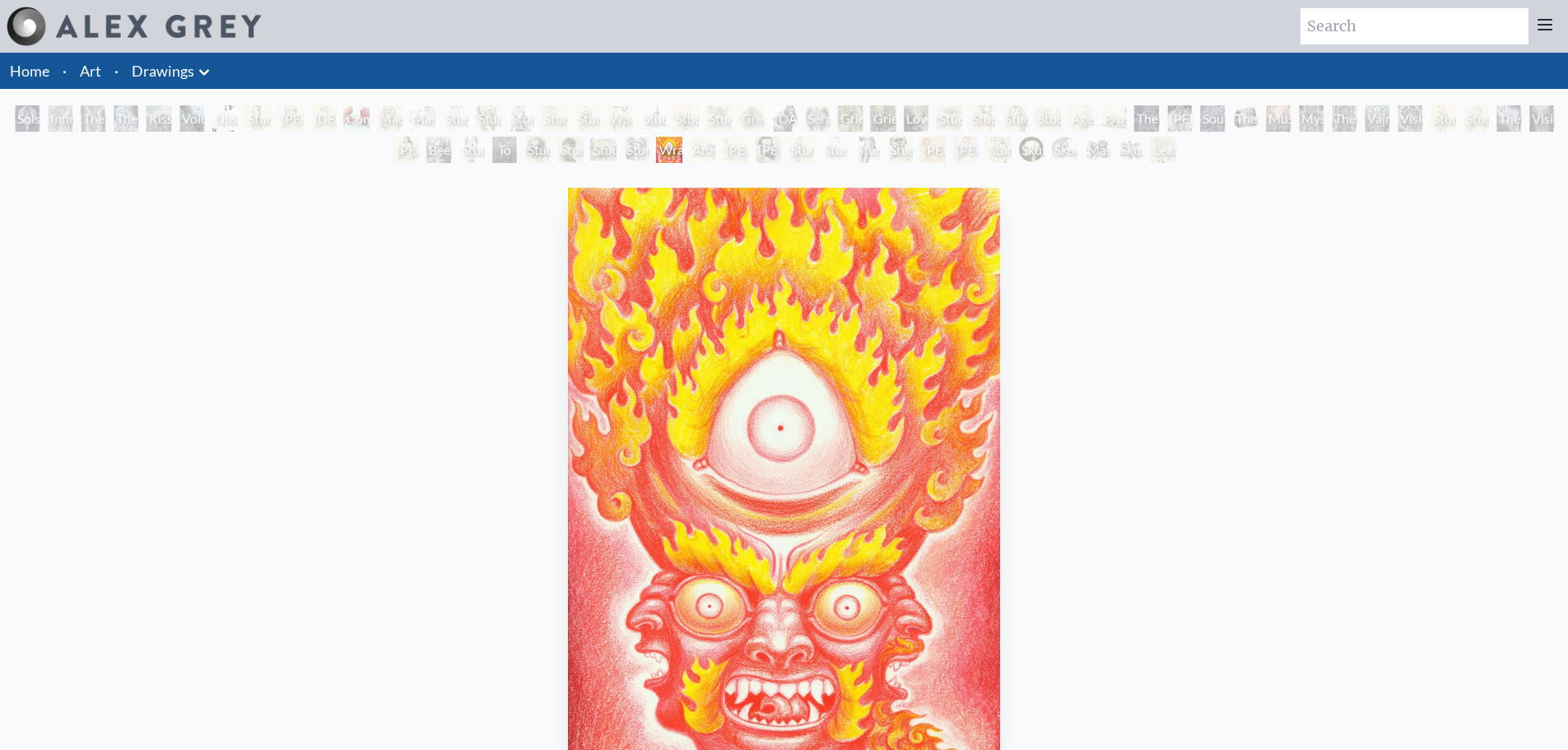
scroll to position [412, 0]
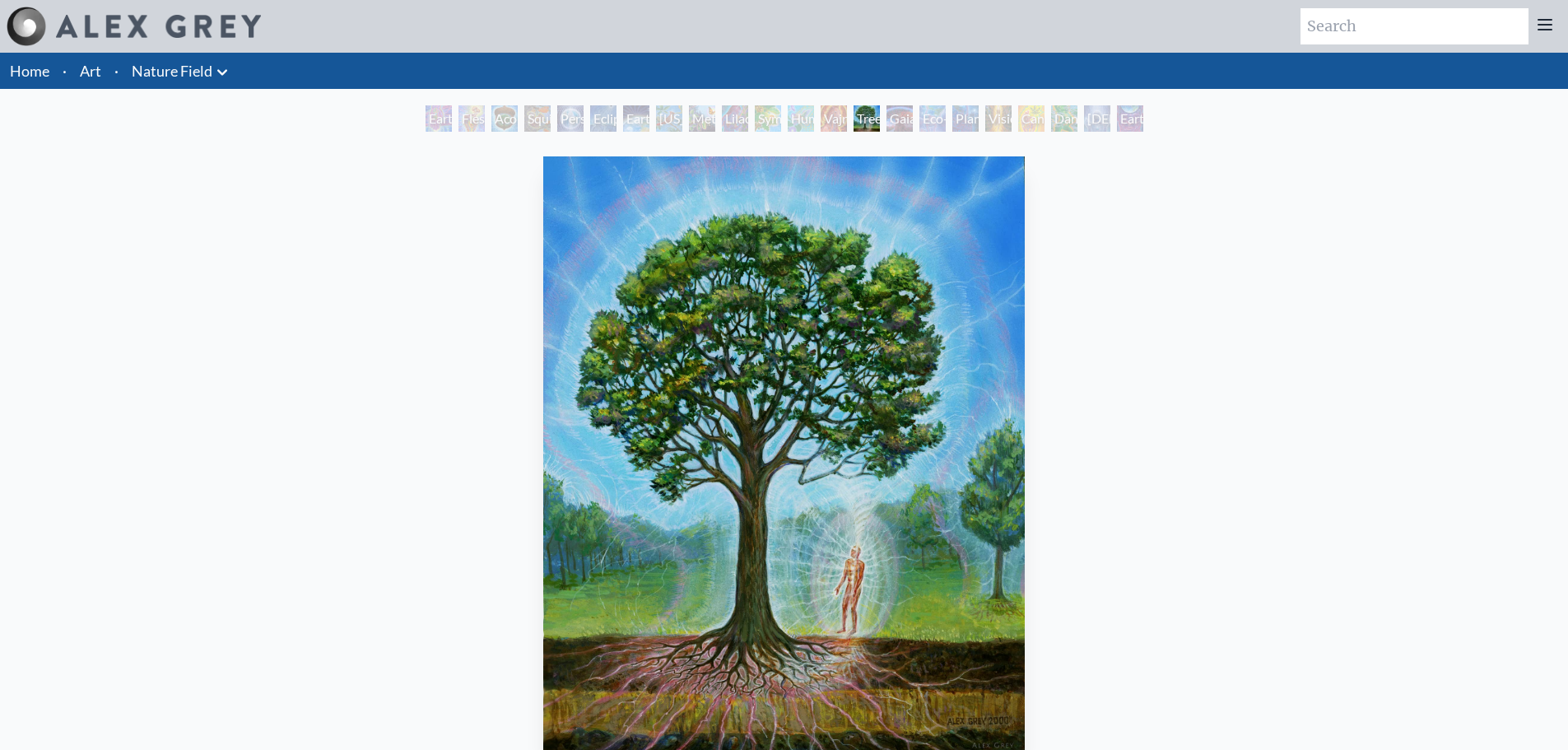
scroll to position [410, 0]
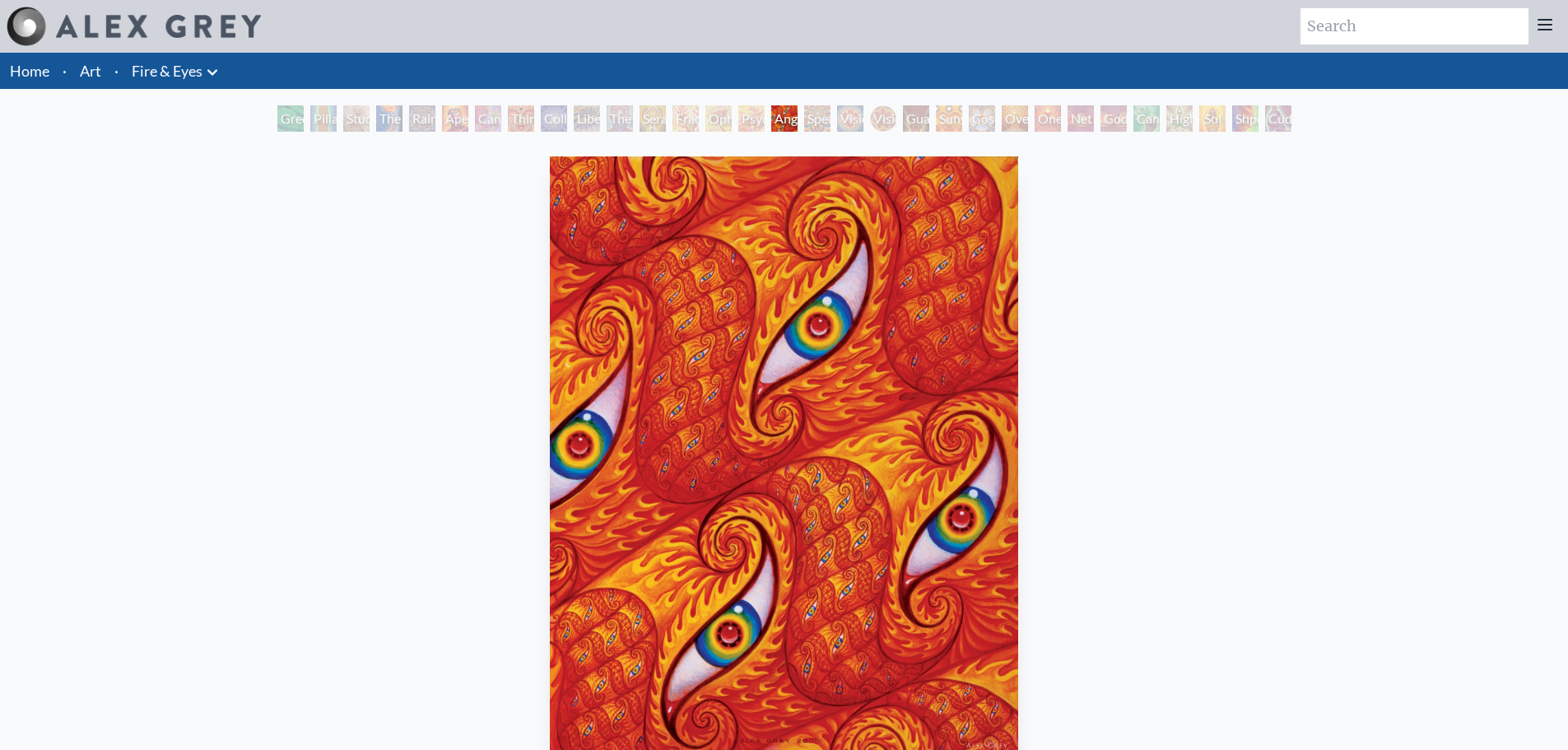
scroll to position [410, 0]
